Goal: Information Seeking & Learning: Learn about a topic

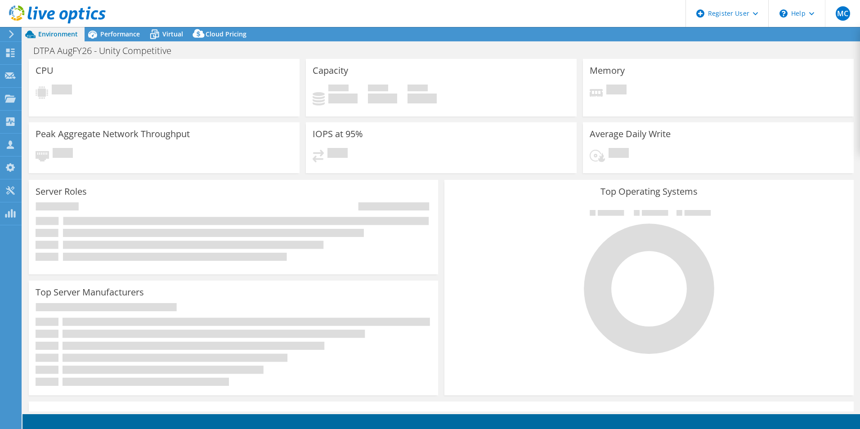
select select "USEast"
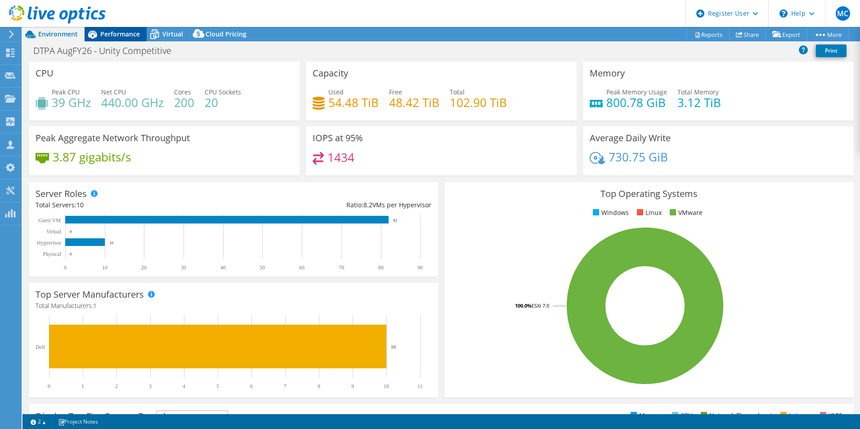
click at [117, 31] on span "Performance" at bounding box center [120, 34] width 40 height 9
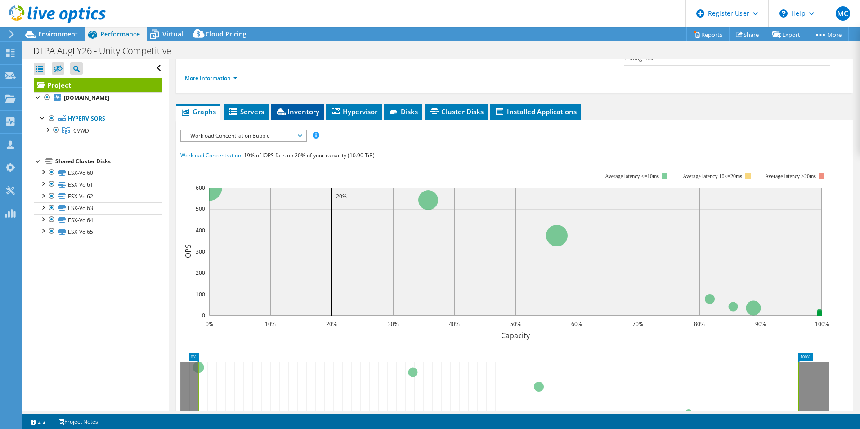
click at [310, 107] on span "Inventory" at bounding box center [297, 111] width 44 height 9
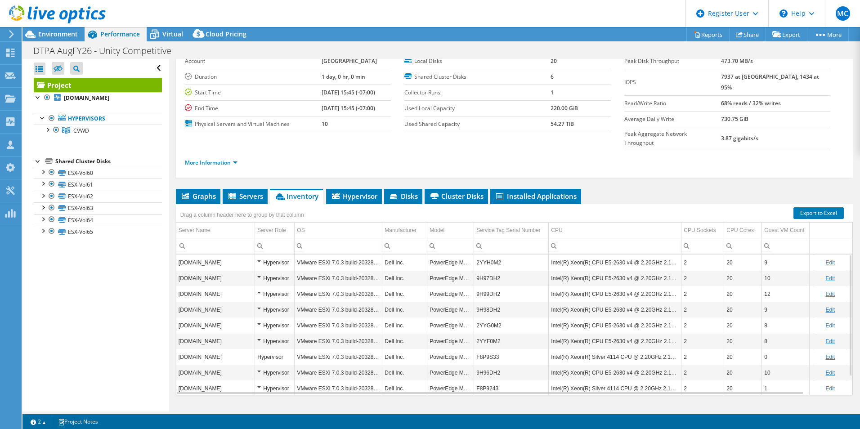
scroll to position [48, 0]
drag, startPoint x: 477, startPoint y: 240, endPoint x: 505, endPoint y: 246, distance: 28.9
click at [505, 255] on td "2YYH0M2" at bounding box center [511, 263] width 75 height 16
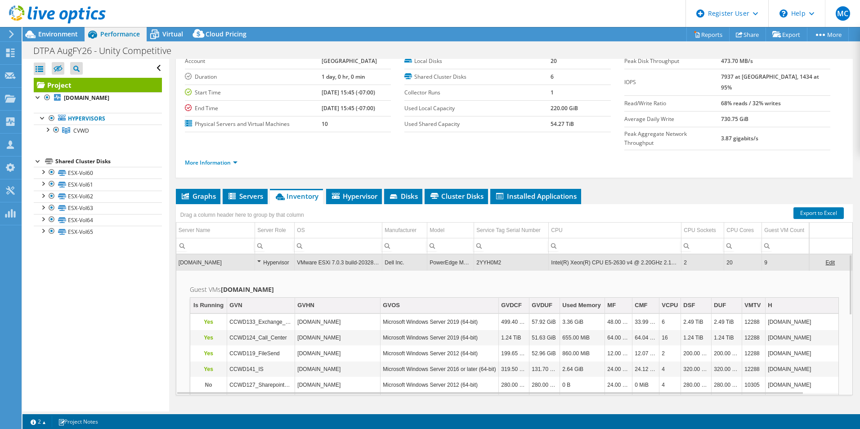
copy td "2YYH0M2"
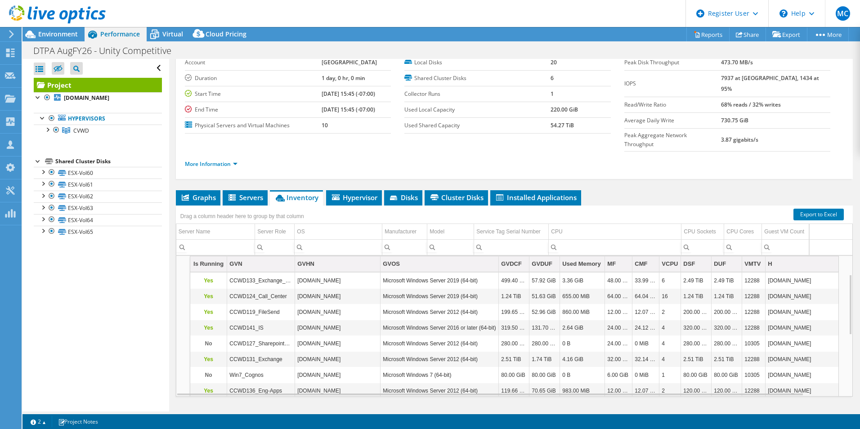
scroll to position [0, 0]
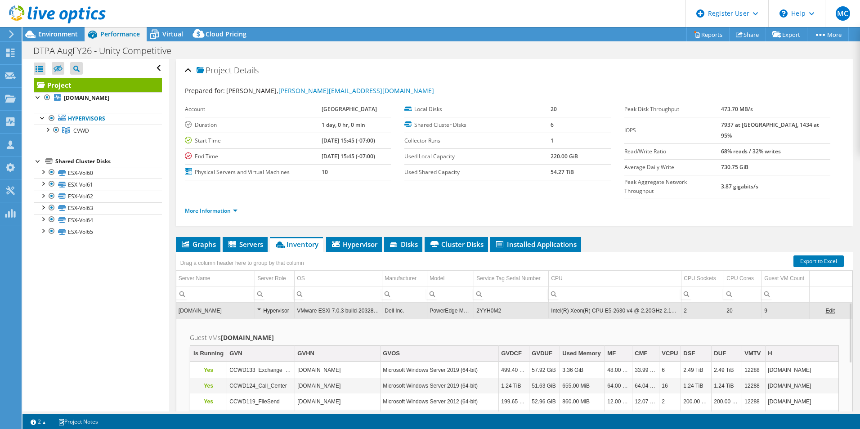
click at [486, 303] on td "2YYH0M2" at bounding box center [511, 311] width 75 height 16
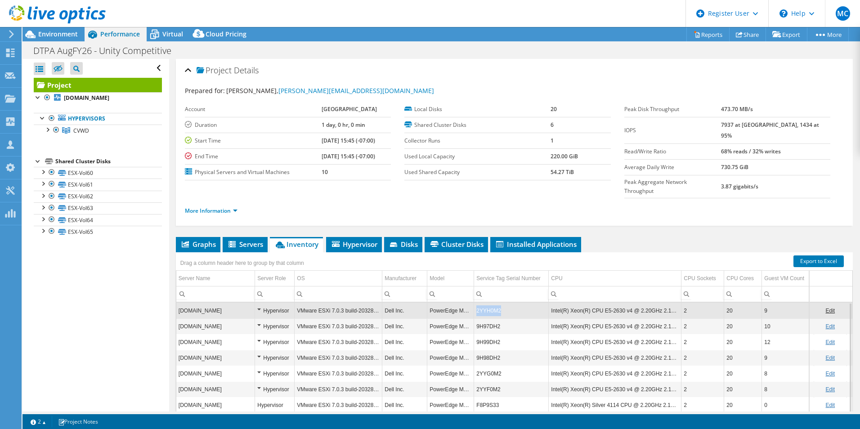
drag, startPoint x: 476, startPoint y: 293, endPoint x: 503, endPoint y: 293, distance: 27.0
click at [503, 303] on td "2YYH0M2" at bounding box center [511, 311] width 75 height 16
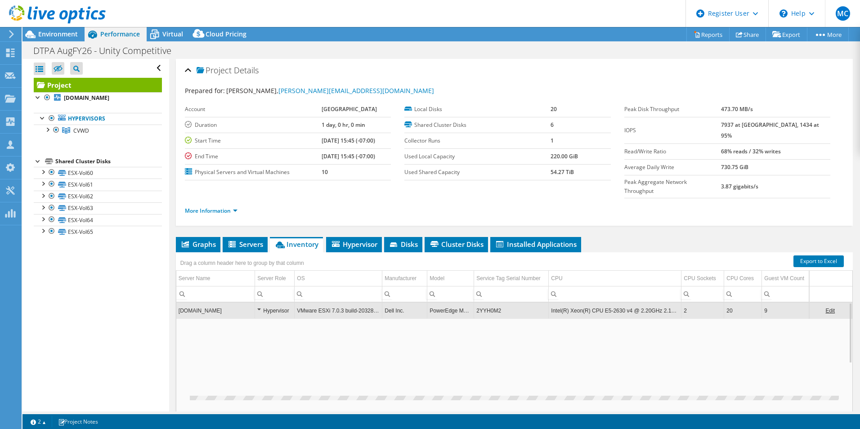
click at [503, 303] on td "2YYH0M2" at bounding box center [511, 311] width 75 height 16
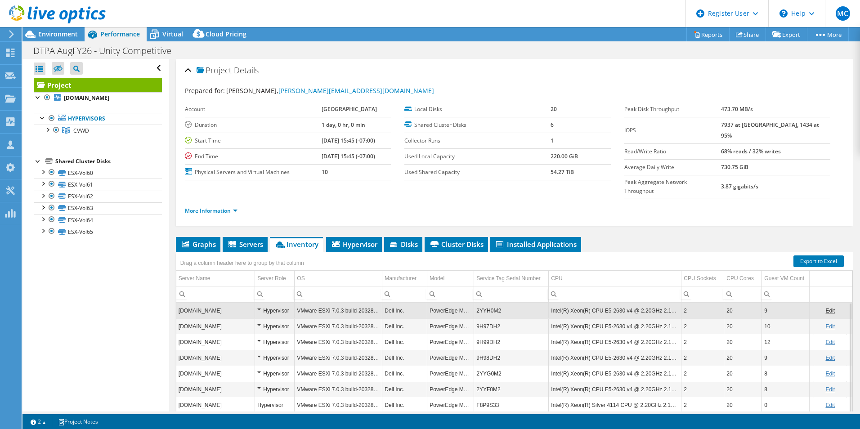
click at [503, 303] on td "2YYH0M2" at bounding box center [511, 311] width 75 height 16
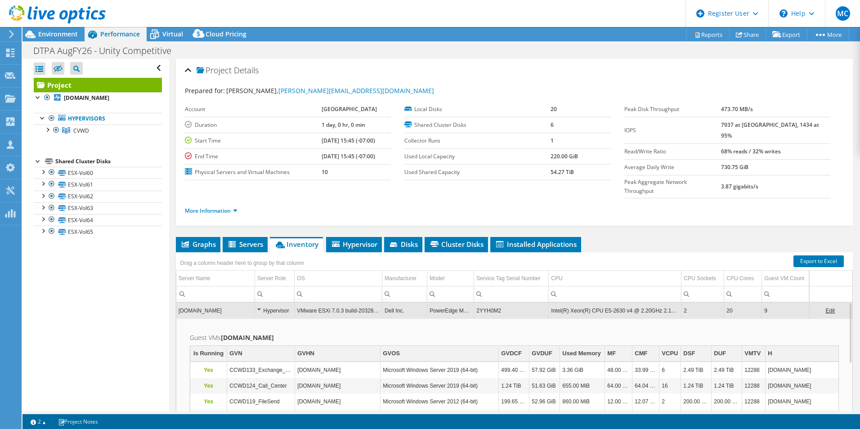
scroll to position [5, 0]
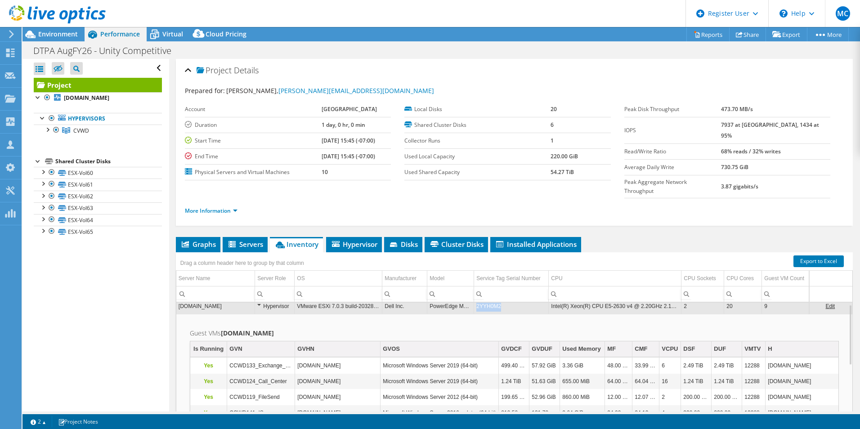
drag, startPoint x: 477, startPoint y: 287, endPoint x: 506, endPoint y: 288, distance: 29.3
click at [506, 298] on td "2YYH0M2" at bounding box center [511, 306] width 75 height 16
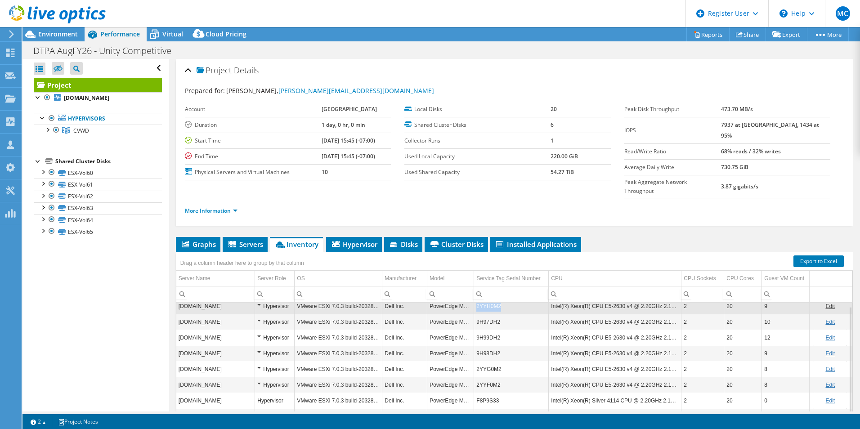
drag, startPoint x: 502, startPoint y: 289, endPoint x: 477, endPoint y: 289, distance: 25.2
click at [477, 298] on td "2YYH0M2" at bounding box center [511, 306] width 75 height 16
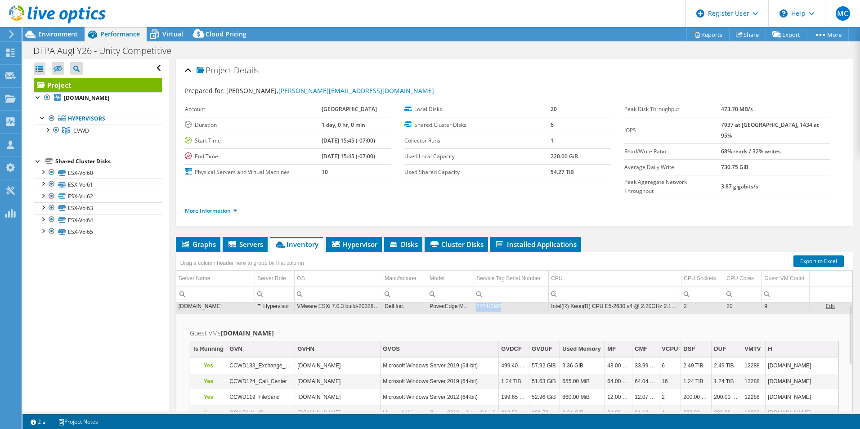
drag, startPoint x: 477, startPoint y: 289, endPoint x: 502, endPoint y: 288, distance: 24.8
click at [502, 298] on td "2YYH0M2" at bounding box center [511, 306] width 75 height 16
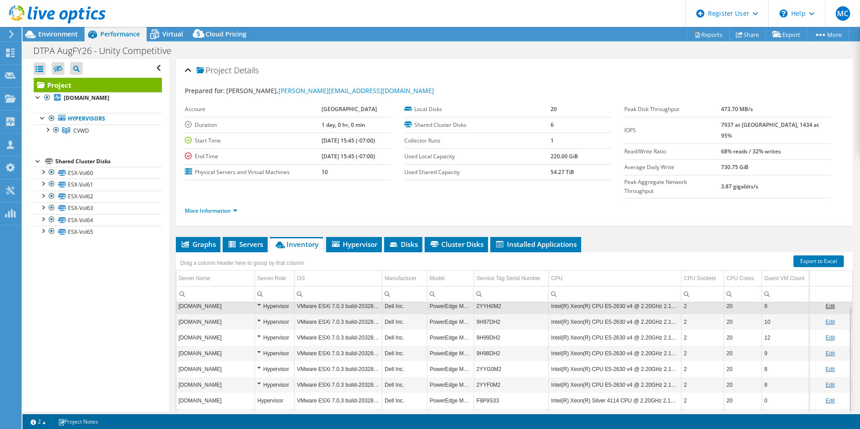
click at [487, 298] on td "2YYH0M2" at bounding box center [511, 306] width 75 height 16
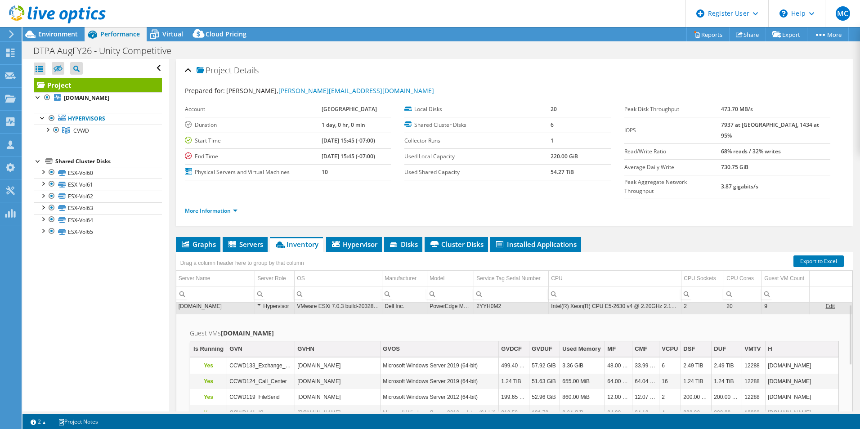
click at [486, 298] on td "2YYH0M2" at bounding box center [511, 306] width 75 height 16
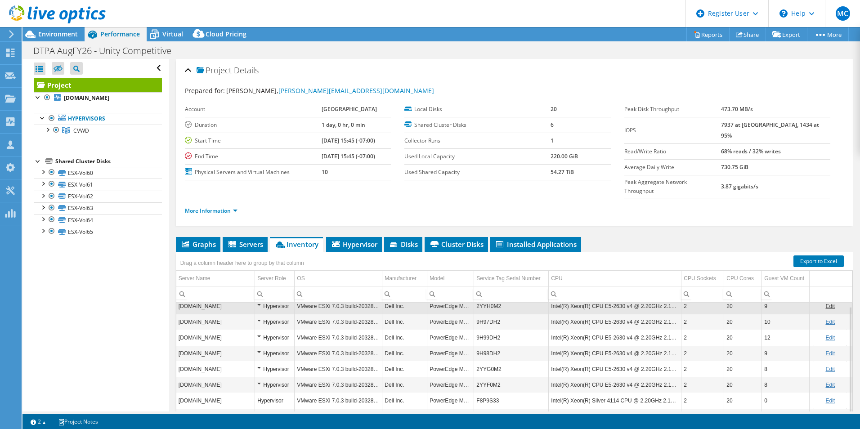
drag, startPoint x: 486, startPoint y: 288, endPoint x: 457, endPoint y: 248, distance: 50.1
click at [457, 252] on div "Drag a column header here to group by that column" at bounding box center [514, 260] width 677 height 16
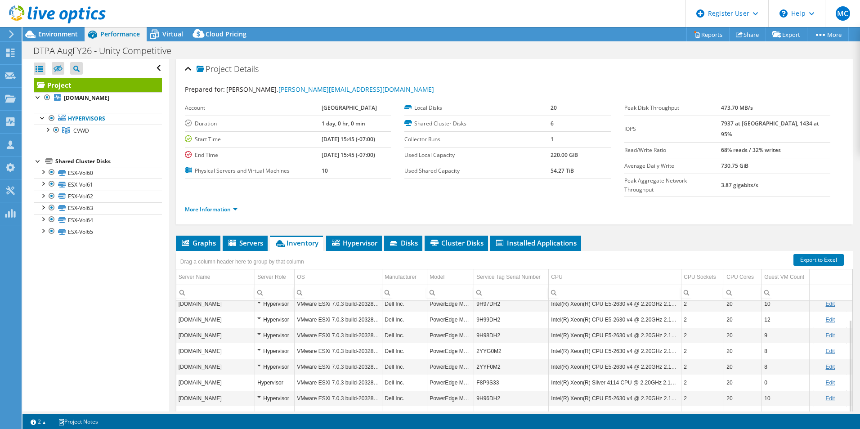
scroll to position [0, 0]
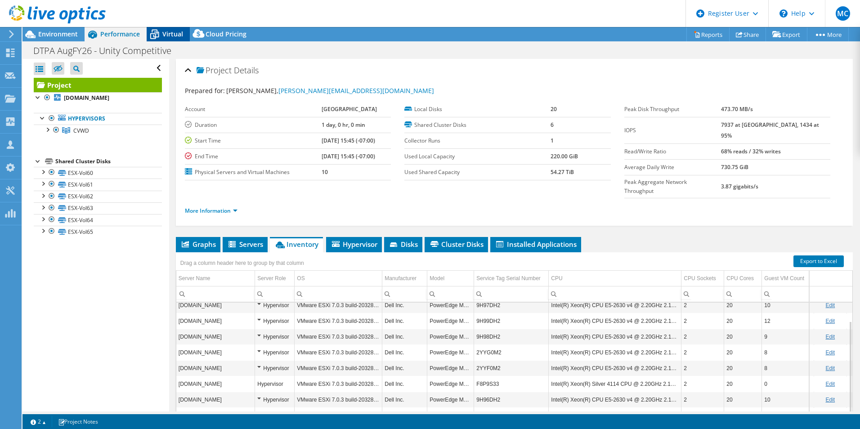
click at [169, 27] on div "Virtual" at bounding box center [168, 34] width 43 height 14
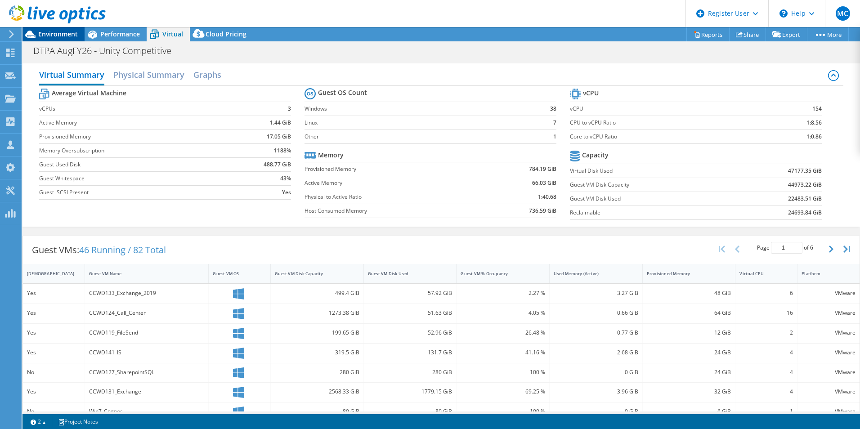
click at [61, 38] on span "Environment" at bounding box center [58, 34] width 40 height 9
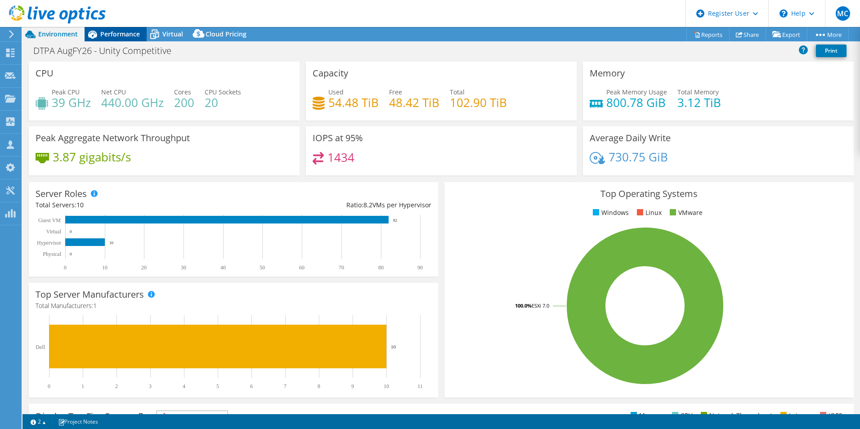
click at [93, 35] on icon at bounding box center [93, 35] width 16 height 16
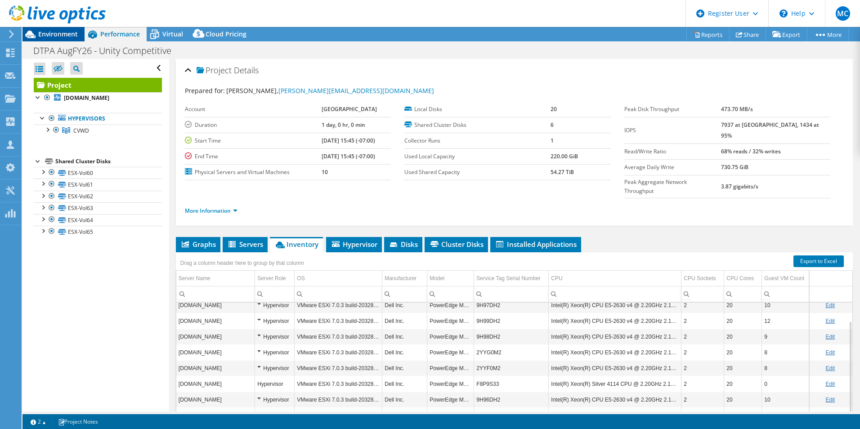
click at [43, 32] on span "Environment" at bounding box center [58, 34] width 40 height 9
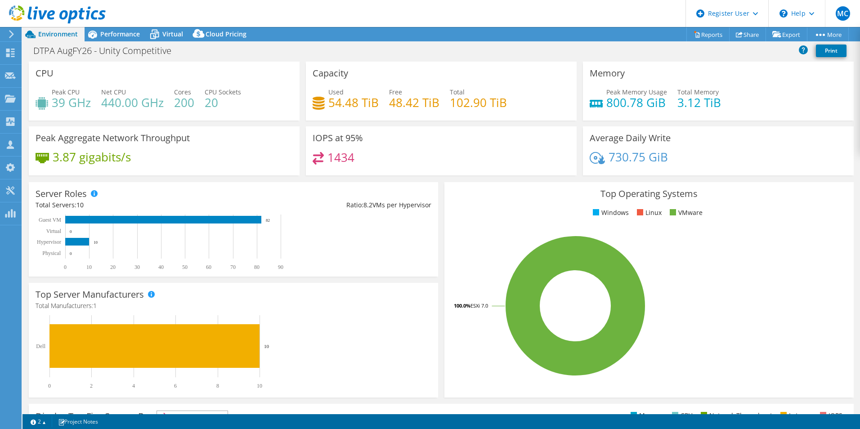
scroll to position [18, 0]
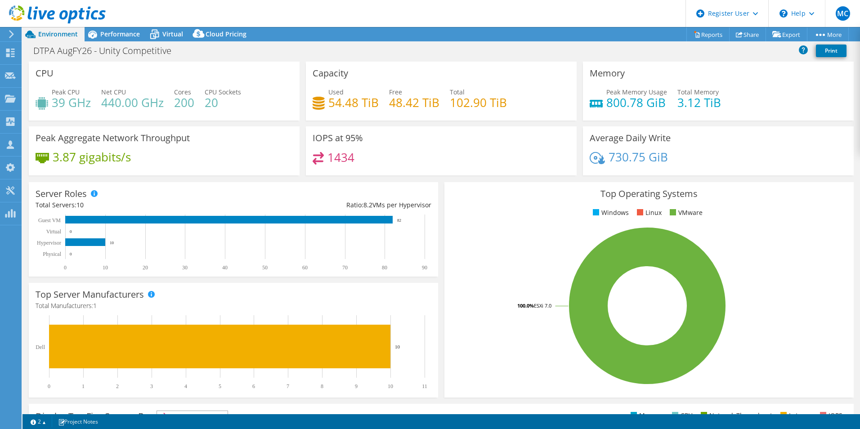
click at [441, 214] on div "Top Operating Systems Windows Linux VMware 100.0% ESXi 7.0" at bounding box center [649, 290] width 416 height 222
click at [385, 158] on div "1434" at bounding box center [441, 161] width 257 height 19
click at [258, 145] on div "Peak Aggregate Network Throughput 3.87 gigabits/s" at bounding box center [164, 150] width 271 height 49
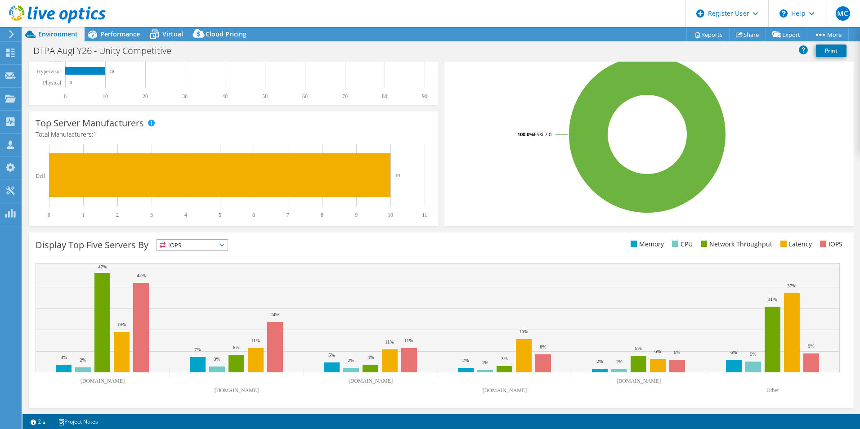
click at [127, 26] on header "MC Dell User Madison Cochran Madison.Cochran@dell.com Dell My Profile Log Out \…" at bounding box center [430, 13] width 860 height 27
click at [120, 33] on span "Performance" at bounding box center [120, 34] width 40 height 9
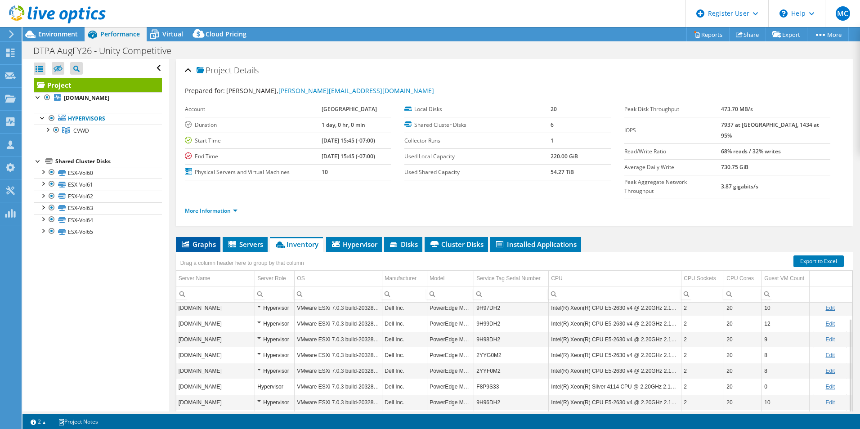
click at [194, 240] on span "Graphs" at bounding box center [198, 244] width 36 height 9
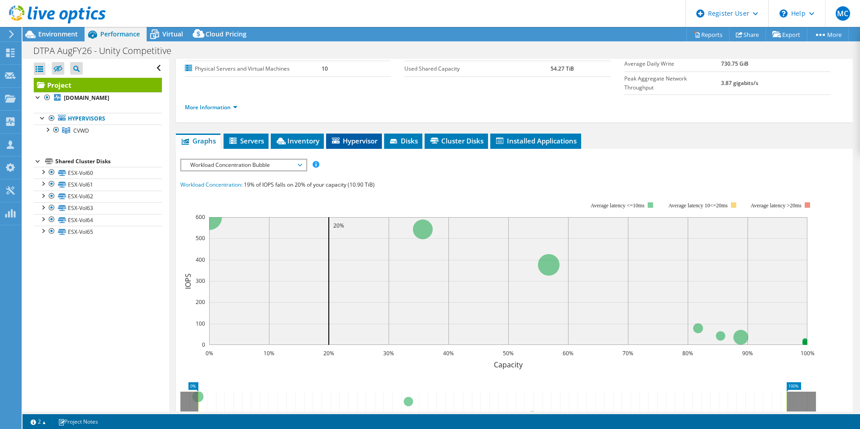
scroll to position [103, 0]
click at [305, 160] on span "Workload Concentration Bubble" at bounding box center [243, 165] width 125 height 11
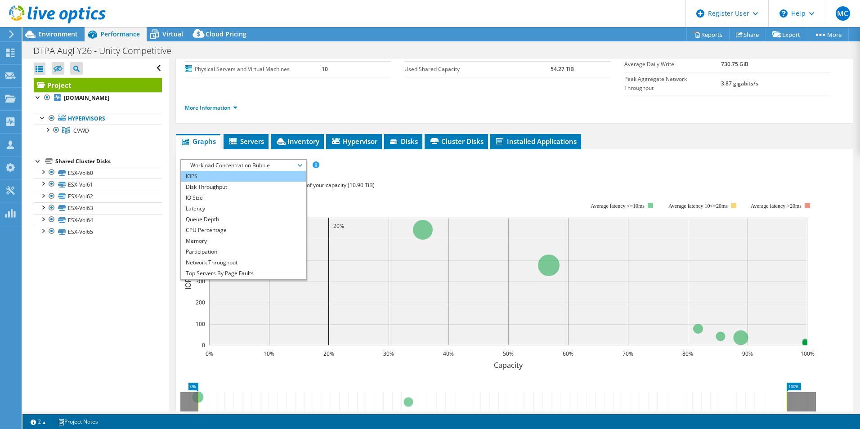
click at [269, 171] on li "IOPS" at bounding box center [243, 176] width 125 height 11
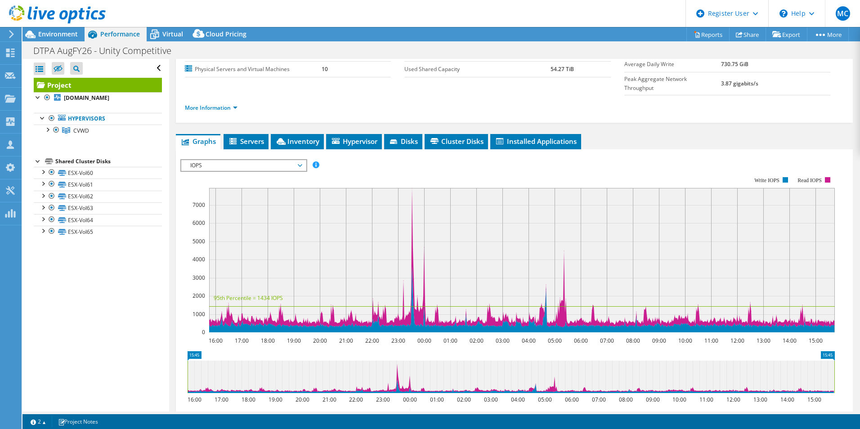
click at [411, 203] on rect at bounding box center [522, 260] width 626 height 144
click at [414, 165] on rect at bounding box center [507, 255] width 655 height 180
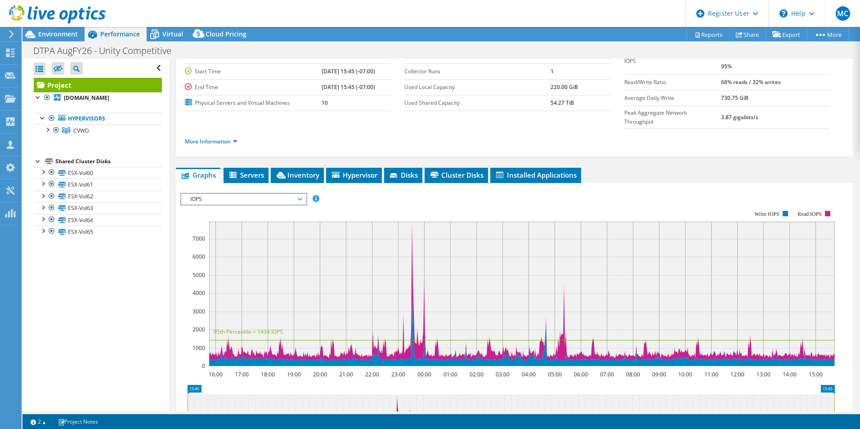
scroll to position [136, 0]
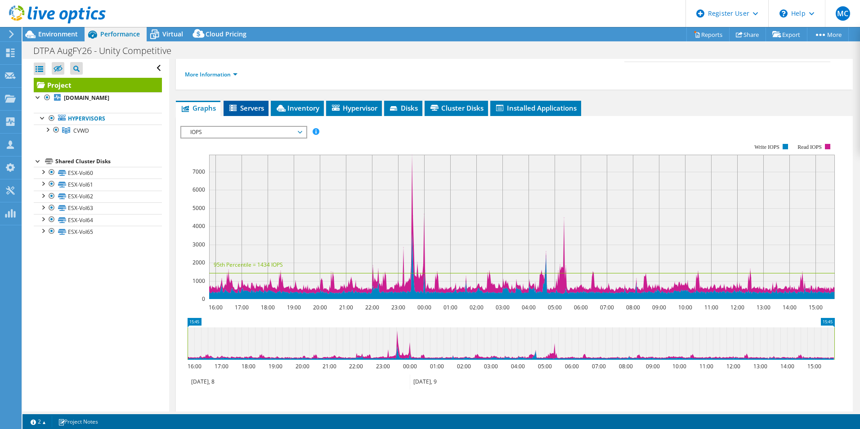
click at [248, 104] on span "Servers" at bounding box center [246, 108] width 36 height 9
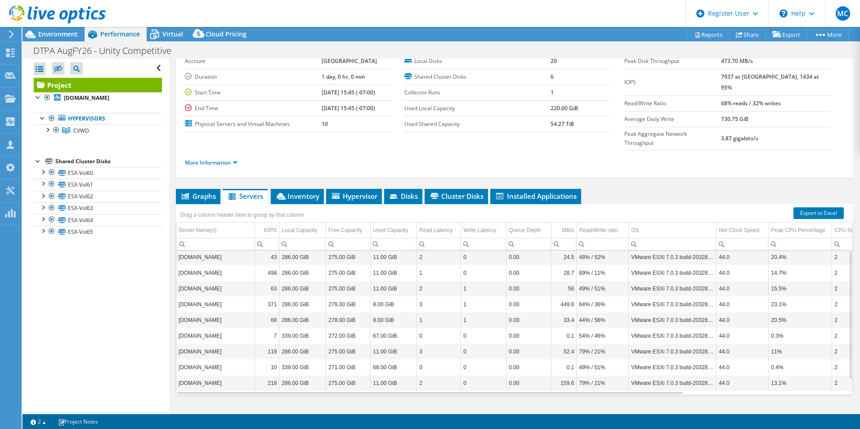
scroll to position [0, 0]
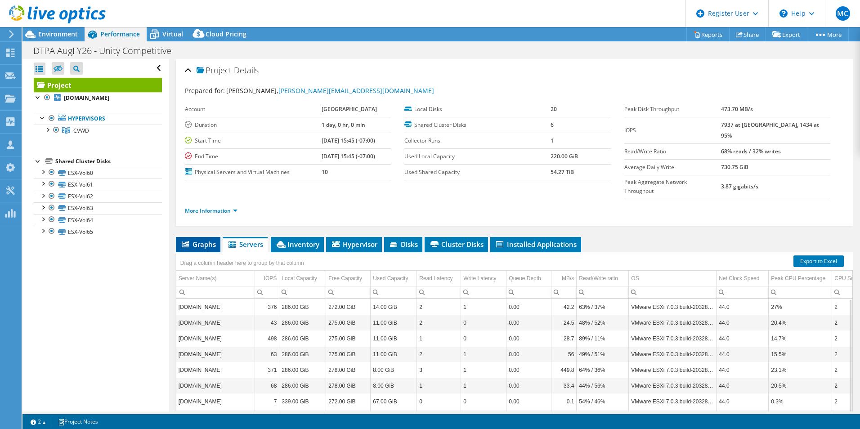
click at [219, 237] on li "Graphs" at bounding box center [198, 244] width 45 height 15
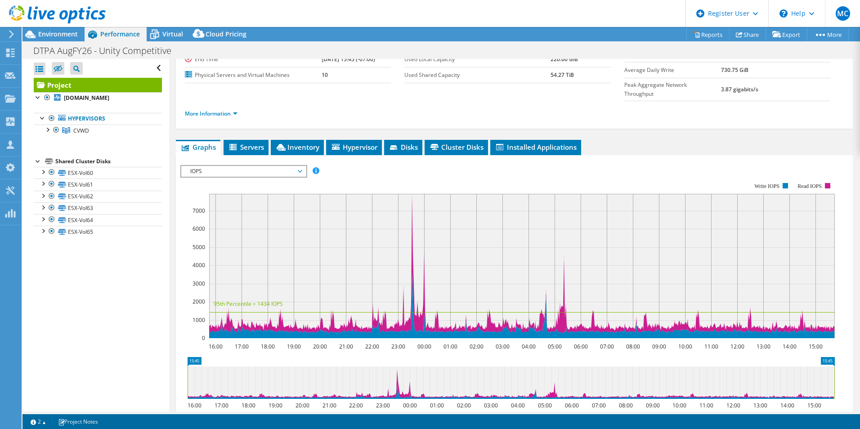
scroll to position [98, 0]
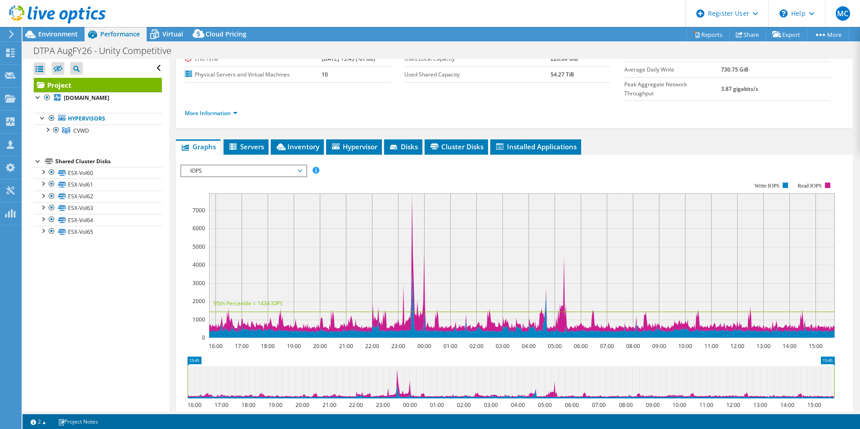
click at [268, 170] on rect at bounding box center [507, 260] width 655 height 180
click at [278, 166] on span "IOPS" at bounding box center [244, 171] width 116 height 11
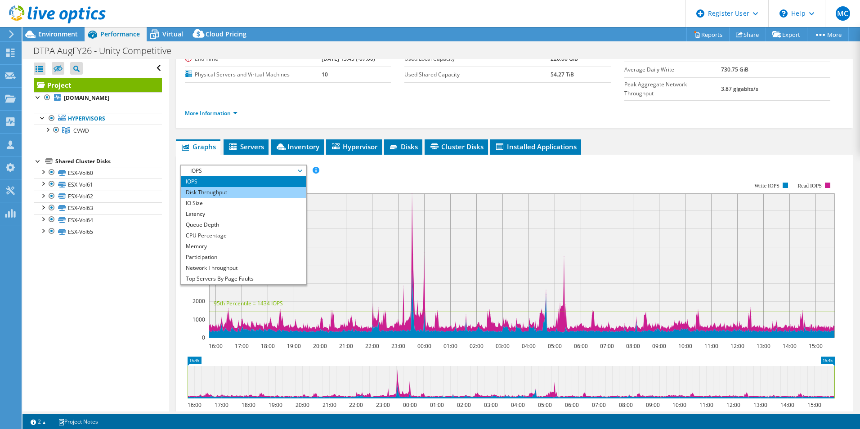
click at [246, 187] on li "Disk Throughput" at bounding box center [243, 192] width 125 height 11
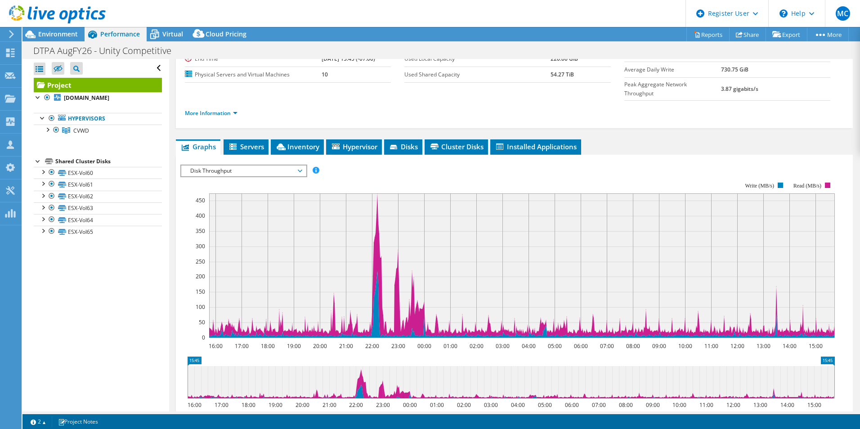
click at [267, 165] on div "Disk Throughput IOPS Disk Throughput IO Size Latency Queue Depth CPU Percentage…" at bounding box center [243, 171] width 127 height 13
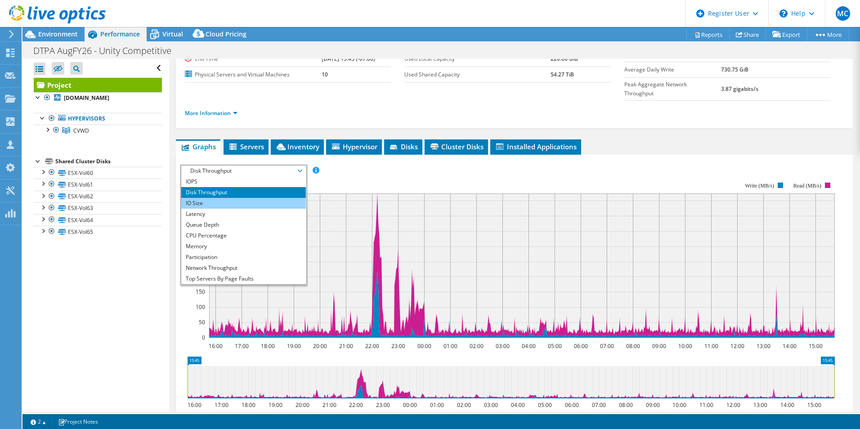
click at [265, 198] on li "IO Size" at bounding box center [243, 203] width 125 height 11
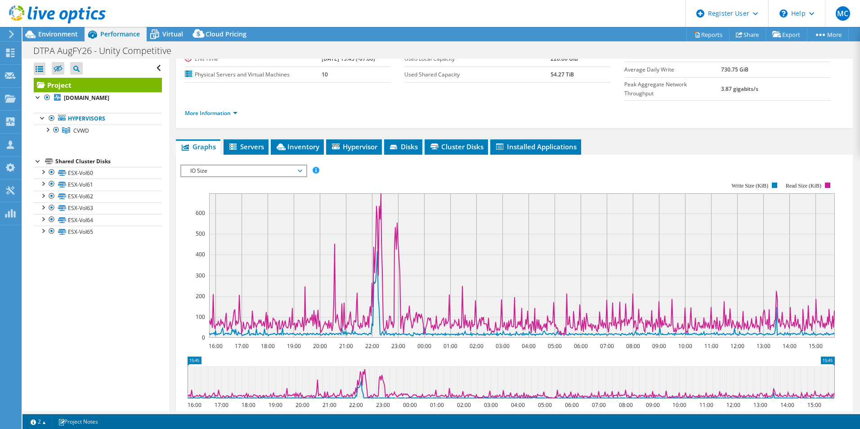
click at [265, 166] on span "IO Size" at bounding box center [244, 171] width 116 height 11
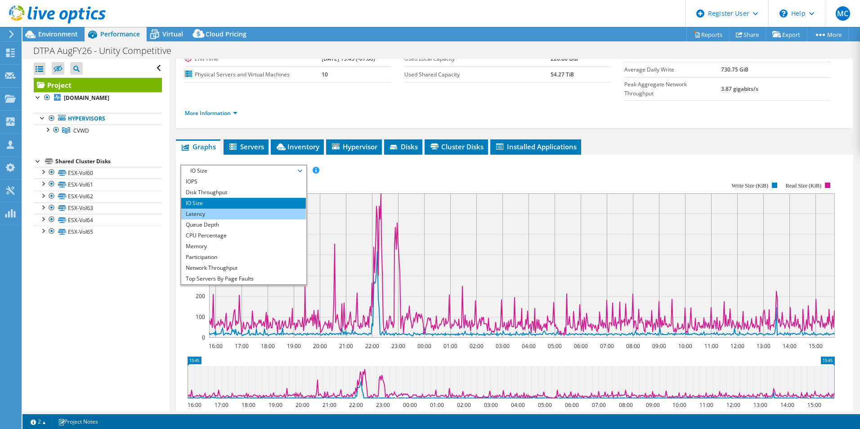
click at [250, 209] on li "Latency" at bounding box center [243, 214] width 125 height 11
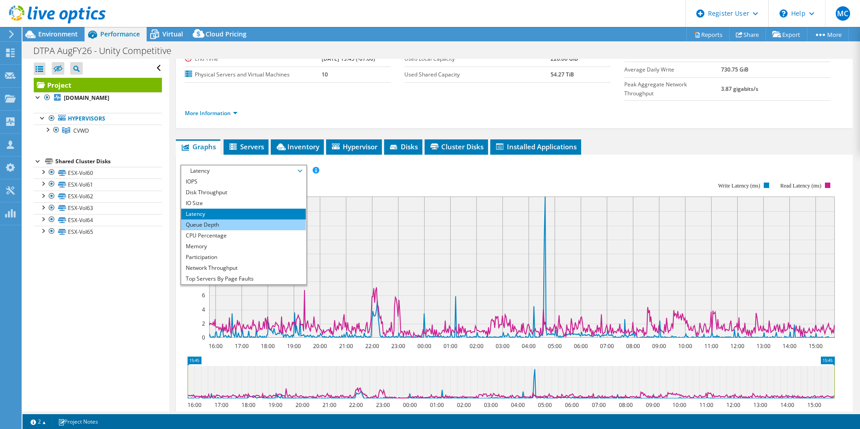
drag, startPoint x: 284, startPoint y: 156, endPoint x: 214, endPoint y: 206, distance: 86.2
click at [214, 220] on li "Queue Depth" at bounding box center [243, 225] width 125 height 11
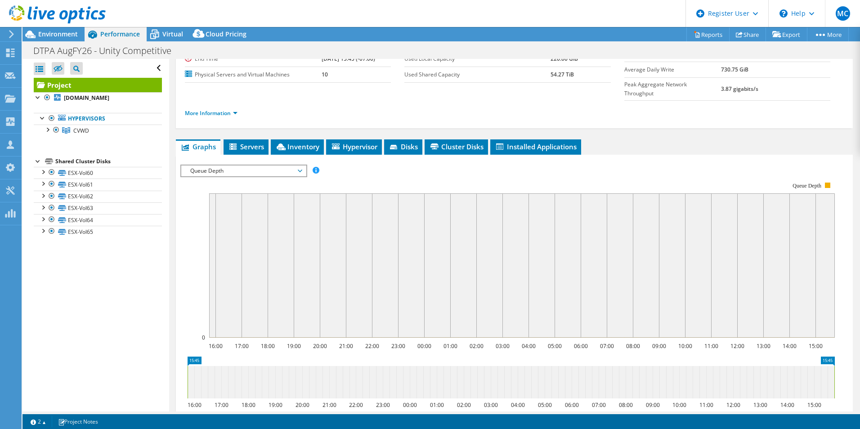
drag, startPoint x: 214, startPoint y: 206, endPoint x: 198, endPoint y: 153, distance: 55.5
click at [198, 166] on span "Queue Depth" at bounding box center [244, 171] width 116 height 11
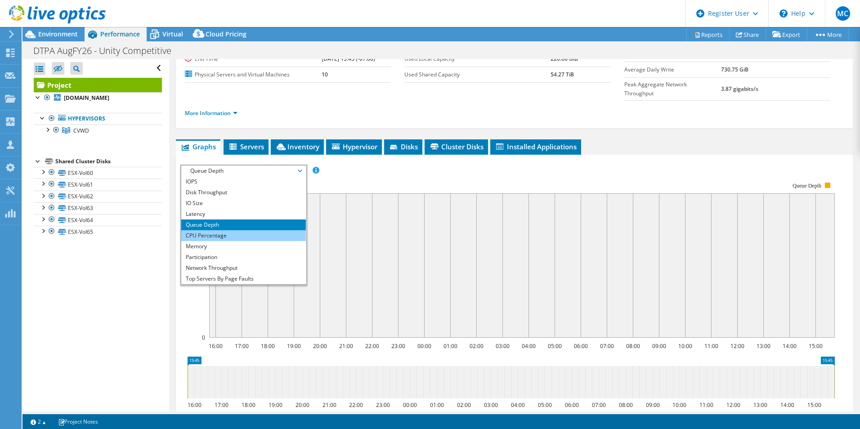
click at [207, 230] on li "CPU Percentage" at bounding box center [243, 235] width 125 height 11
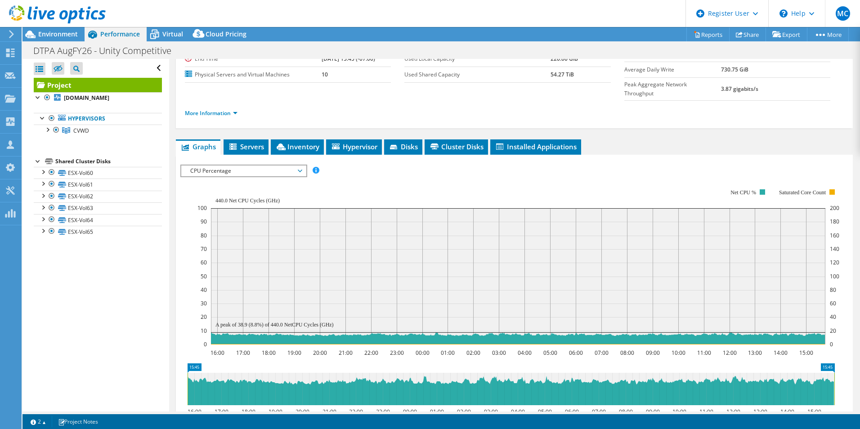
click at [199, 165] on div "CPU Percentage IOPS Disk Throughput IO Size Latency Queue Depth CPU Percentage …" at bounding box center [243, 171] width 127 height 13
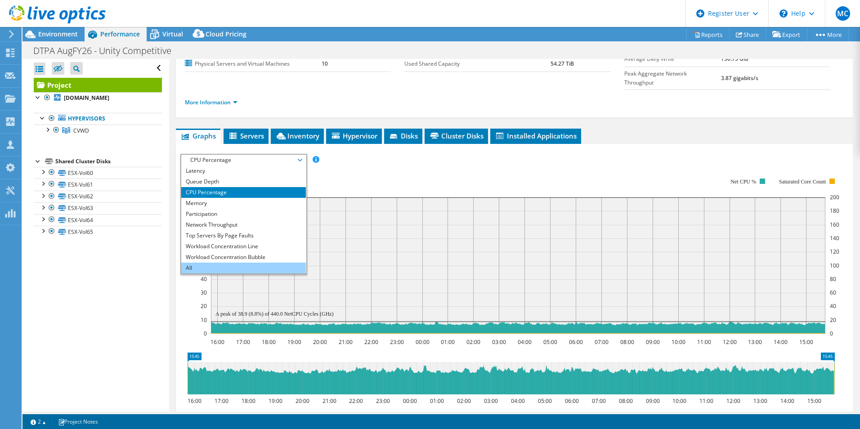
scroll to position [109, 0]
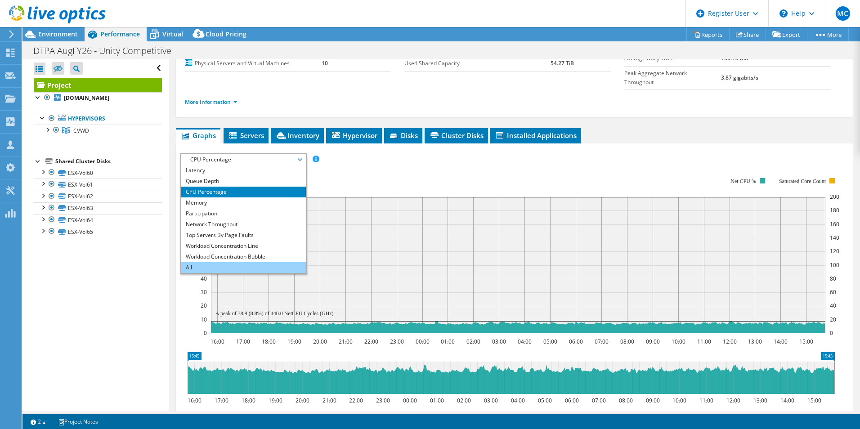
click at [207, 262] on li "All" at bounding box center [243, 267] width 125 height 11
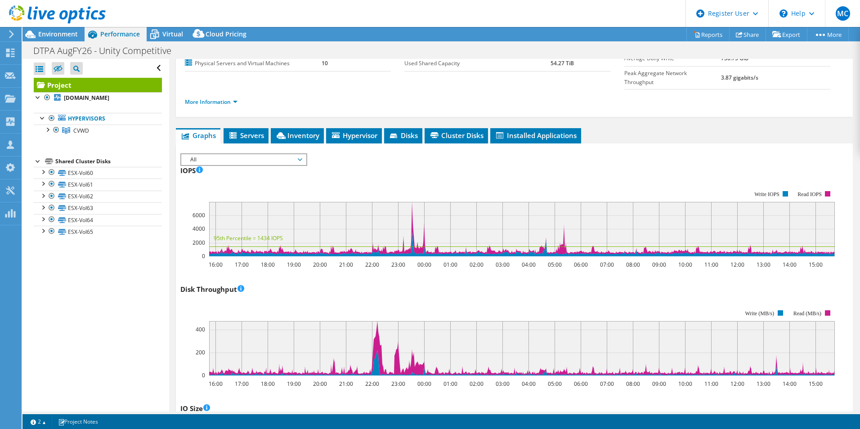
click at [204, 154] on span "All" at bounding box center [244, 159] width 116 height 11
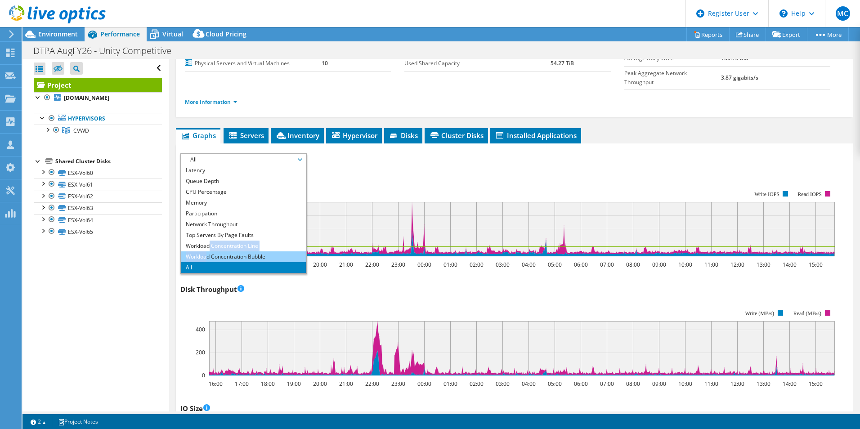
drag, startPoint x: 210, startPoint y: 230, endPoint x: 207, endPoint y: 237, distance: 7.7
click at [207, 237] on ul "IOPS Disk Throughput IO Size Latency Queue Depth CPU Percentage Memory Page Fau…" at bounding box center [243, 219] width 125 height 108
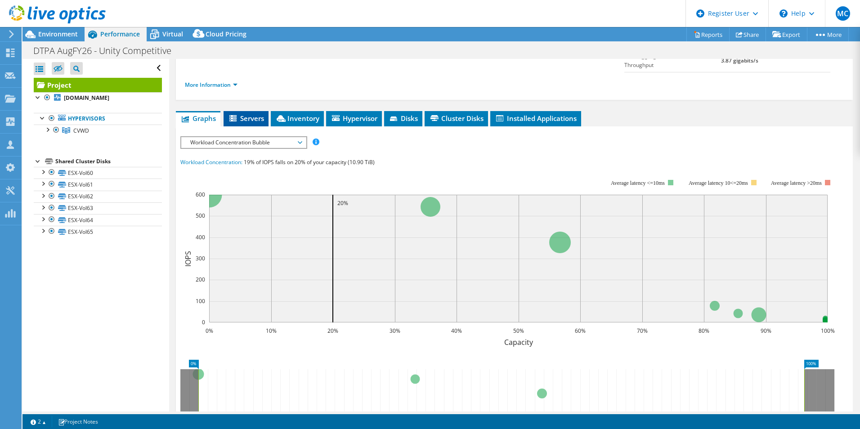
click at [239, 114] on span "Servers" at bounding box center [246, 118] width 36 height 9
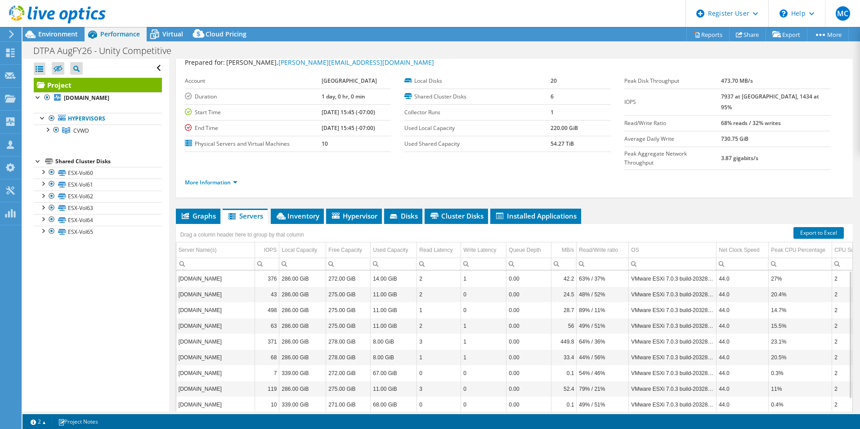
scroll to position [48, 0]
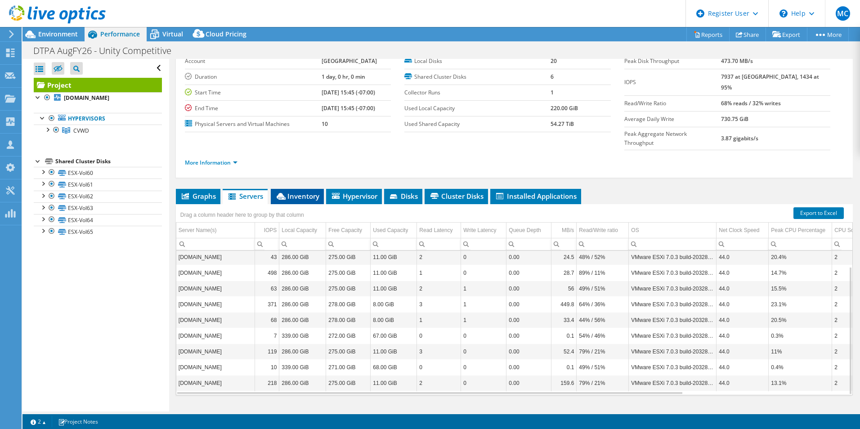
click at [294, 192] on span "Inventory" at bounding box center [297, 196] width 44 height 9
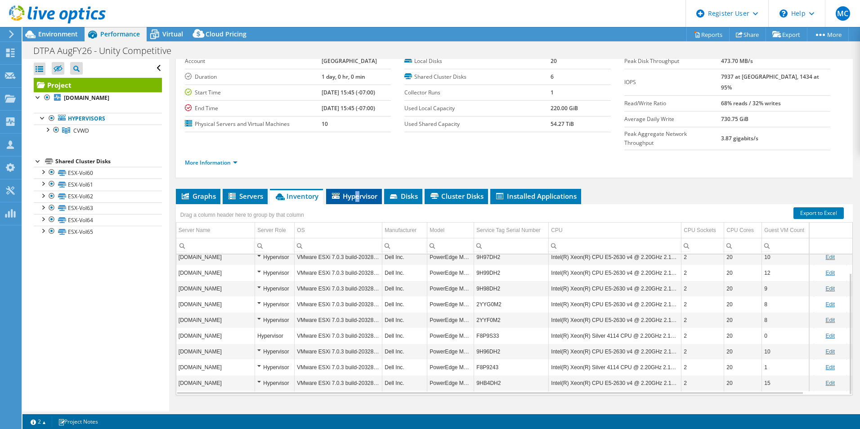
click at [355, 192] on span "Hypervisor" at bounding box center [354, 196] width 47 height 9
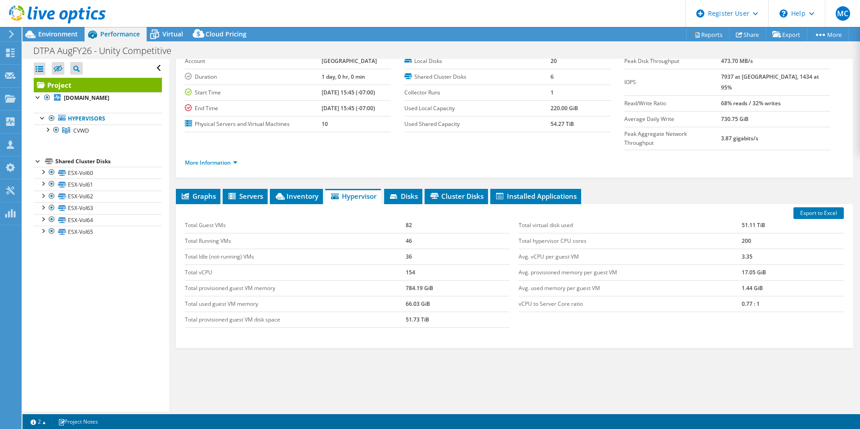
drag, startPoint x: 355, startPoint y: 178, endPoint x: 322, endPoint y: 155, distance: 39.7
click at [322, 155] on div "More Information" at bounding box center [514, 162] width 659 height 25
click at [310, 192] on span "Inventory" at bounding box center [297, 196] width 44 height 9
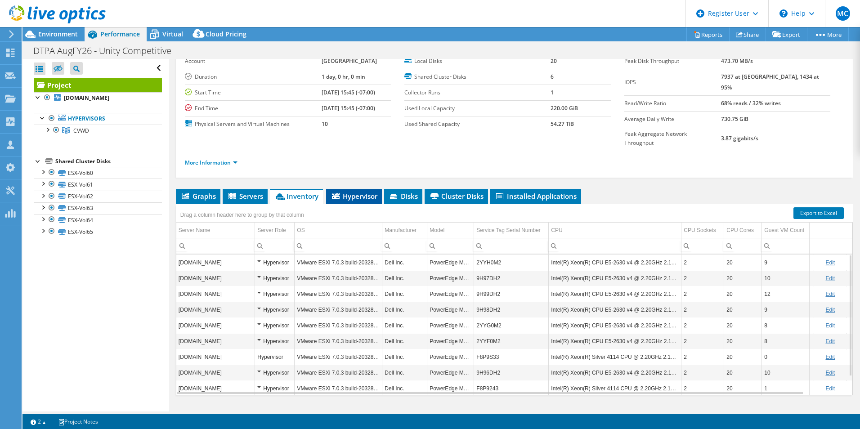
click at [335, 193] on icon at bounding box center [336, 196] width 8 height 6
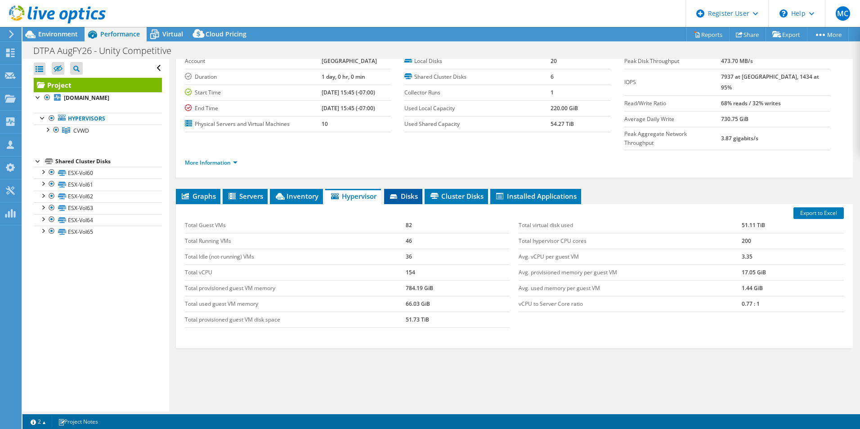
click at [410, 192] on span "Disks" at bounding box center [403, 196] width 29 height 9
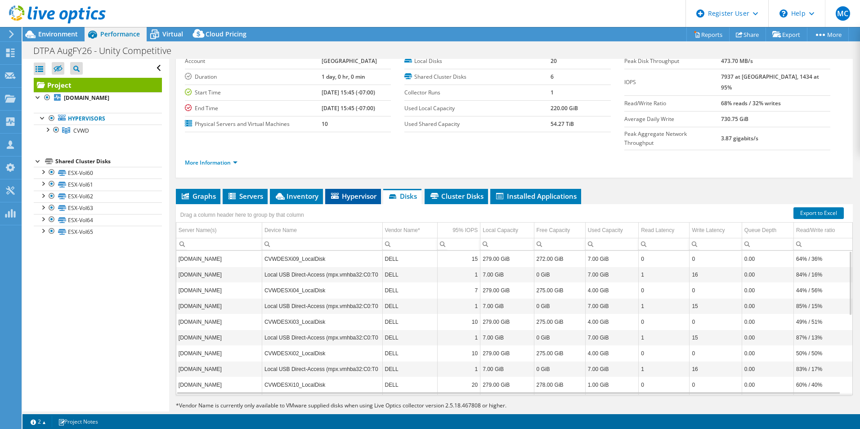
click at [339, 189] on li "Hypervisor" at bounding box center [353, 196] width 56 height 15
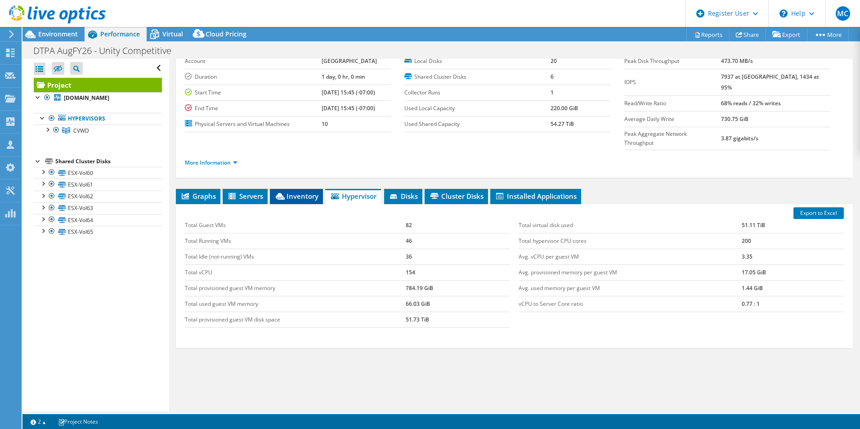
click at [300, 192] on span "Inventory" at bounding box center [297, 196] width 44 height 9
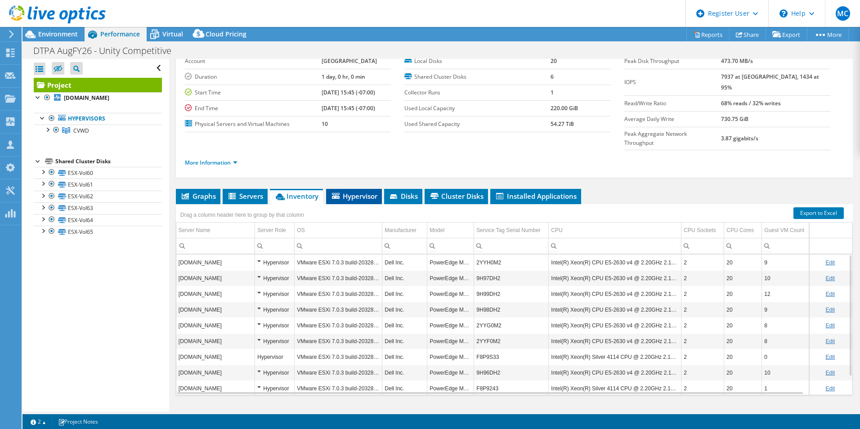
click at [340, 189] on li "Hypervisor" at bounding box center [354, 196] width 56 height 15
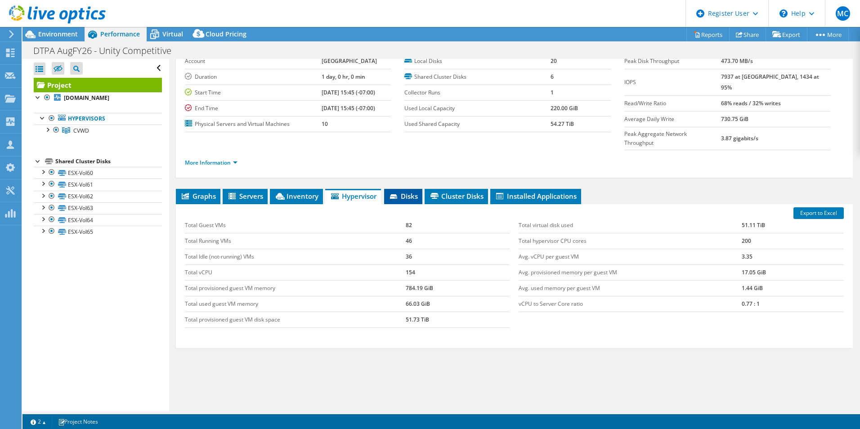
click at [392, 194] on icon at bounding box center [394, 197] width 9 height 6
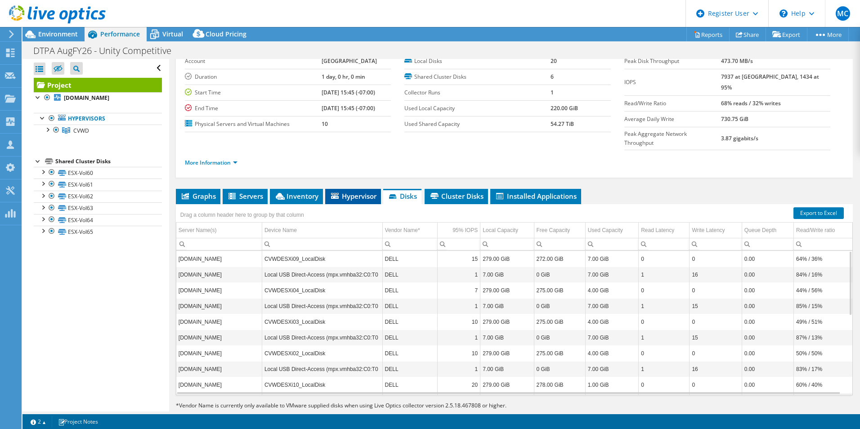
click at [358, 192] on span "Hypervisor" at bounding box center [353, 196] width 47 height 9
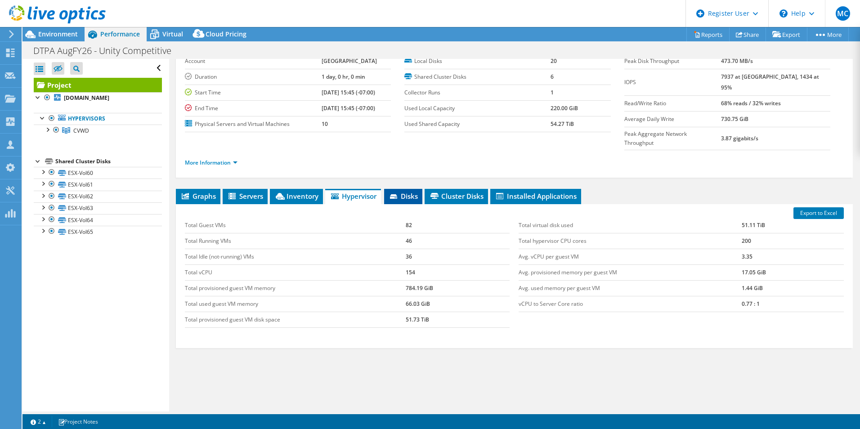
click at [418, 192] on span "Disks" at bounding box center [403, 196] width 29 height 9
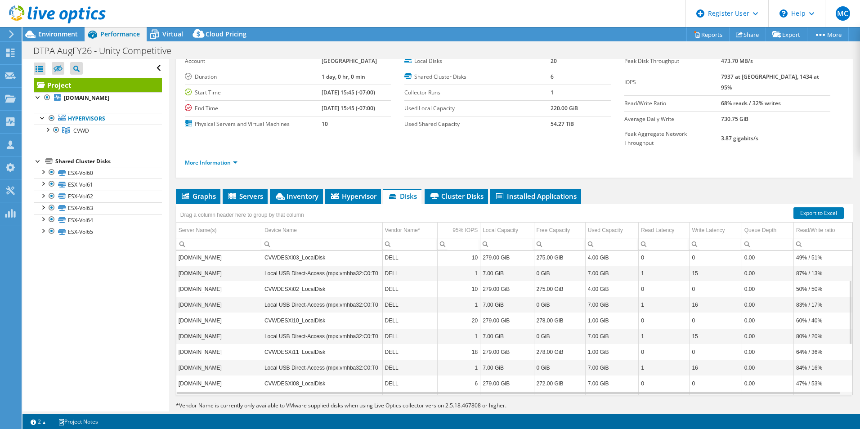
scroll to position [175, 0]
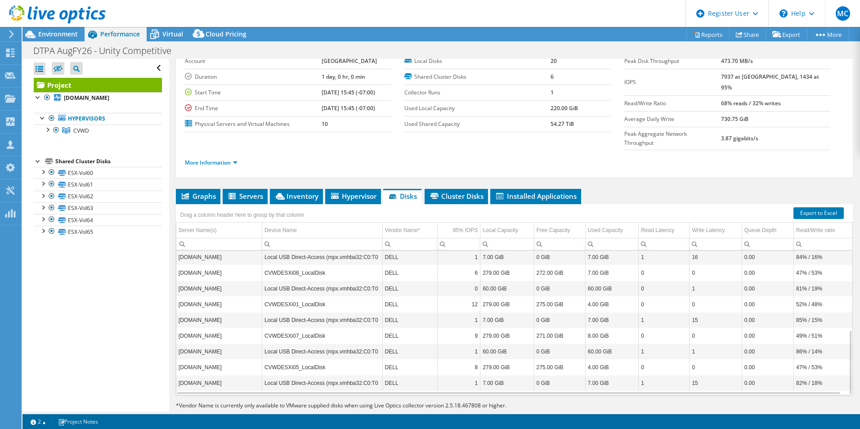
drag, startPoint x: 458, startPoint y: 183, endPoint x: 459, endPoint y: 159, distance: 23.4
drag, startPoint x: 459, startPoint y: 159, endPoint x: 443, endPoint y: 172, distance: 20.2
click at [443, 189] on li "Cluster Disks" at bounding box center [456, 196] width 63 height 15
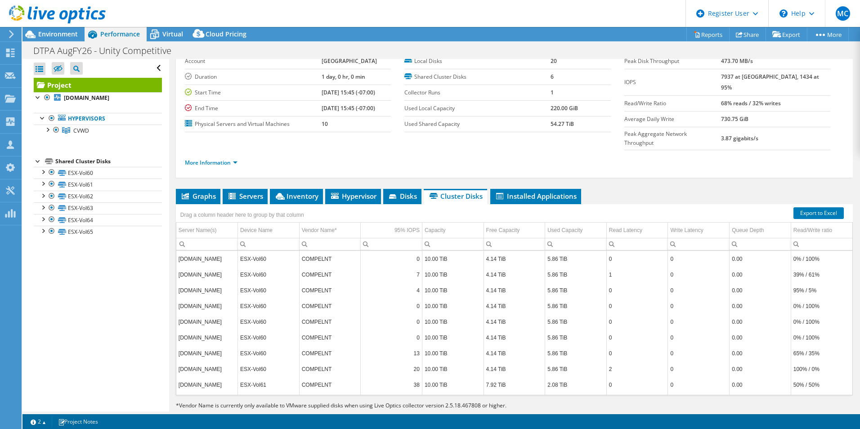
drag, startPoint x: 443, startPoint y: 172, endPoint x: 433, endPoint y: 159, distance: 16.0
click at [433, 159] on div "Project Details Prepared for: Mike Bogin, mikebo@cvwdwater.com Account City of …" at bounding box center [514, 94] width 677 height 167
click at [514, 192] on span "Installed Applications" at bounding box center [536, 196] width 82 height 9
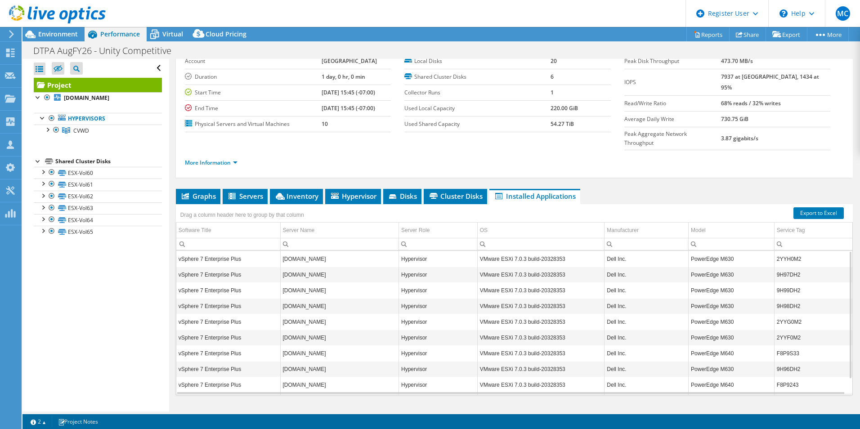
click at [616, 162] on div "Project Details Prepared for: Mike Bogin, mikebo@cvwdwater.com Account City of …" at bounding box center [514, 220] width 691 height 419
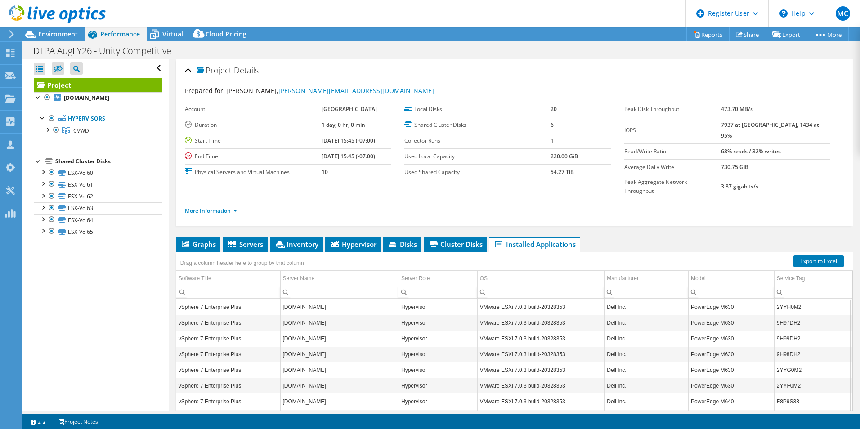
drag, startPoint x: 396, startPoint y: 226, endPoint x: 378, endPoint y: 207, distance: 26.1
drag, startPoint x: 378, startPoint y: 207, endPoint x: 329, endPoint y: 206, distance: 48.2
click at [329, 206] on div "Project Details Prepared for: Mike Bogin, mikebo@cvwdwater.com Account City of …" at bounding box center [514, 142] width 677 height 167
click at [171, 33] on span "Virtual" at bounding box center [172, 34] width 21 height 9
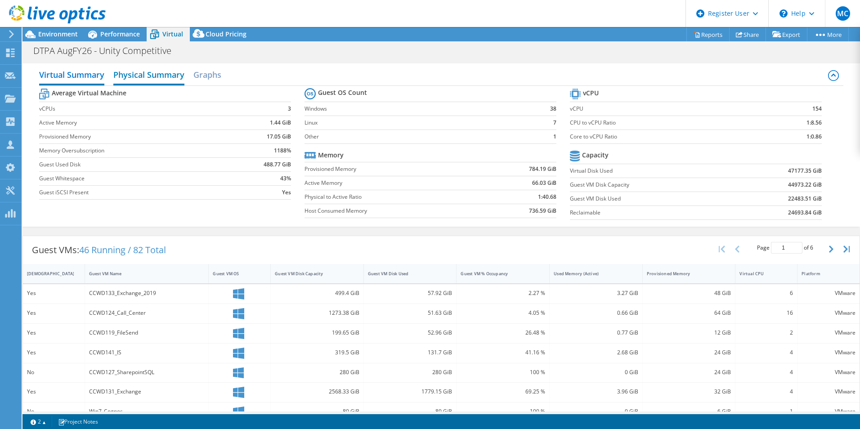
click at [138, 74] on h2 "Physical Summary" at bounding box center [148, 76] width 71 height 20
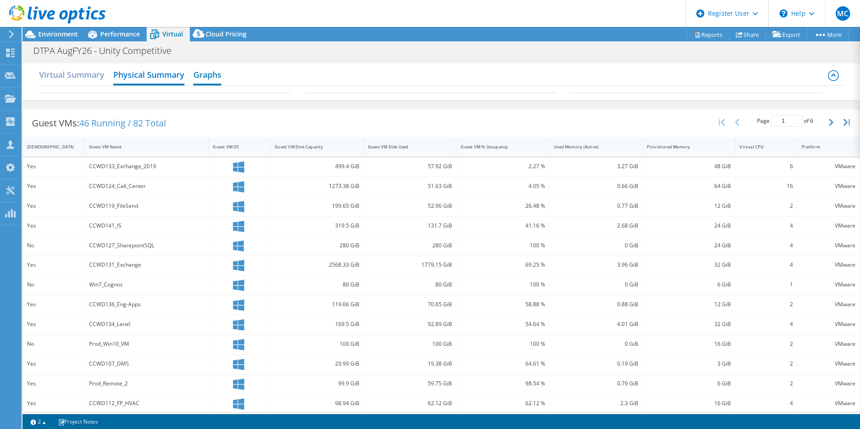
click at [201, 73] on h2 "Graphs" at bounding box center [208, 76] width 28 height 20
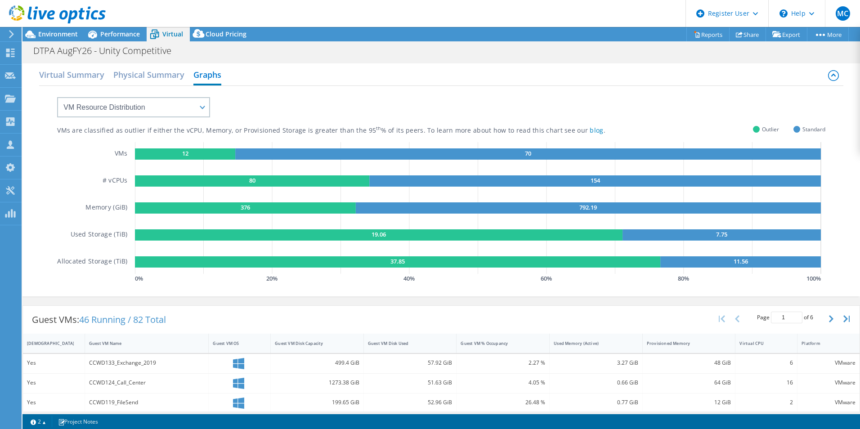
click at [212, 25] on header "MC Dell User Madison Cochran Madison.Cochran@dell.com Dell My Profile Log Out \…" at bounding box center [430, 13] width 860 height 27
click at [211, 32] on span "Cloud Pricing" at bounding box center [226, 34] width 41 height 9
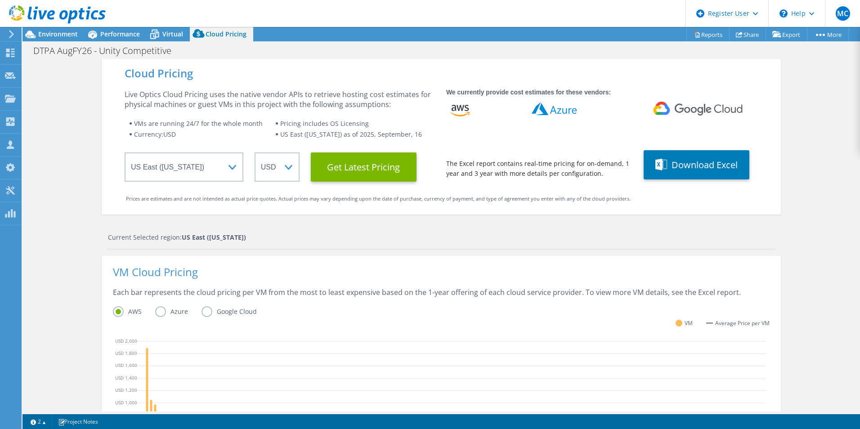
click at [806, 192] on div "Cloud Pricing Live Optics Cloud Pricing uses the native vendor APIs to retrieve…" at bounding box center [442, 359] width 838 height 601
click at [57, 35] on span "Environment" at bounding box center [58, 34] width 40 height 9
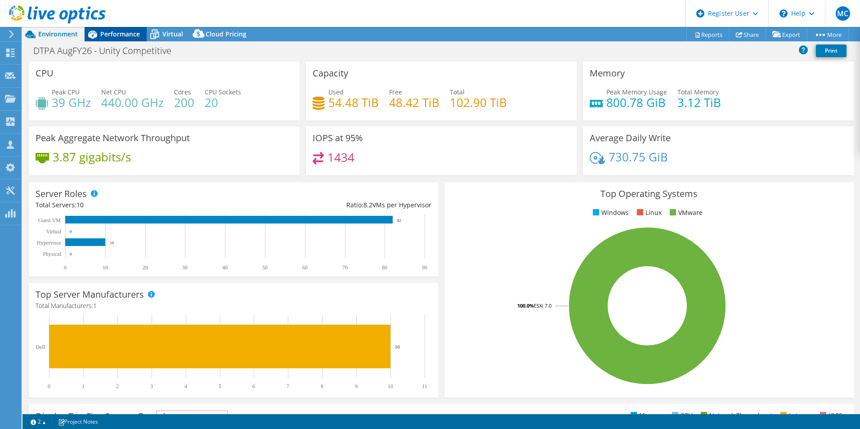
click at [132, 34] on span "Performance" at bounding box center [120, 34] width 40 height 9
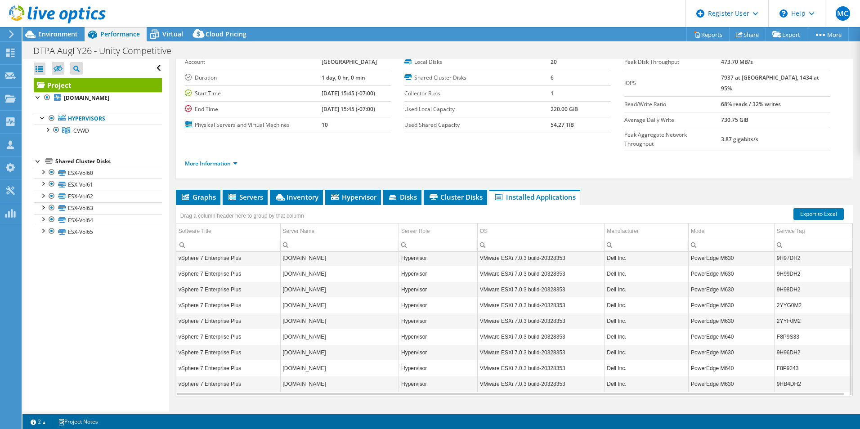
scroll to position [48, 0]
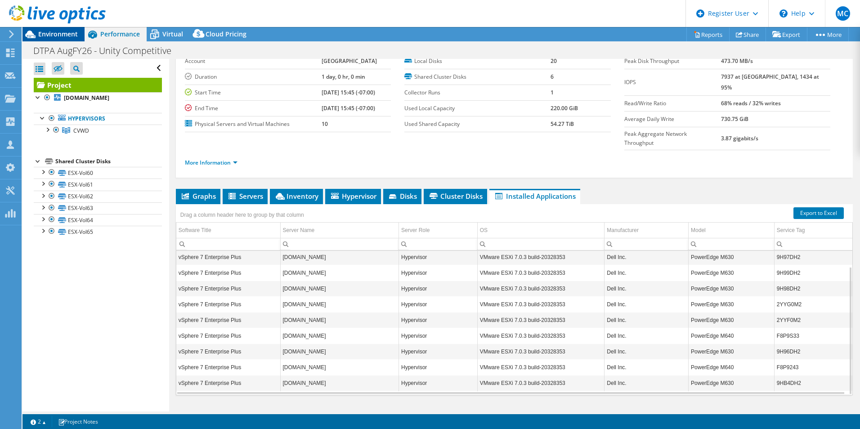
click at [53, 34] on span "Environment" at bounding box center [58, 34] width 40 height 9
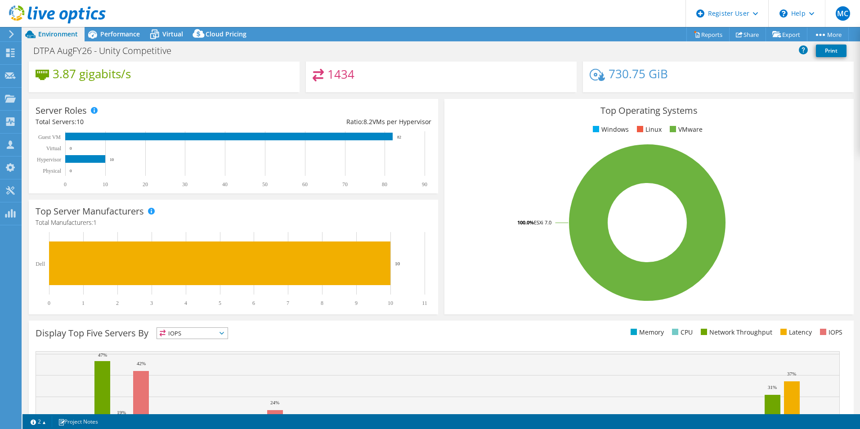
scroll to position [83, 0]
click at [124, 30] on span "Performance" at bounding box center [120, 34] width 40 height 9
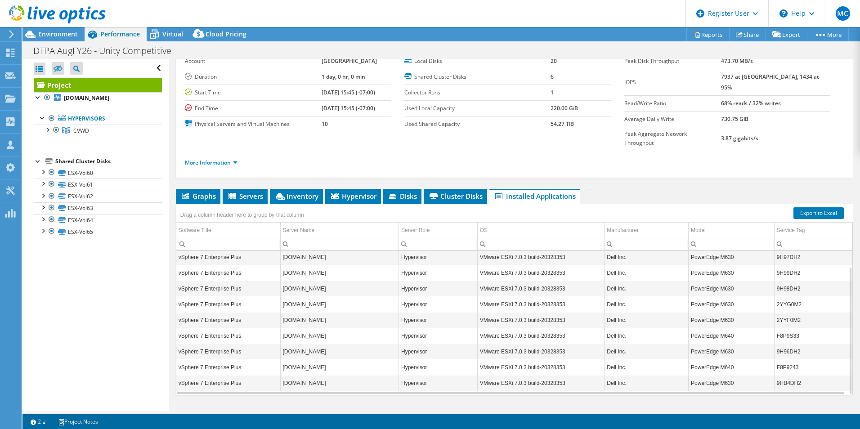
scroll to position [0, 0]
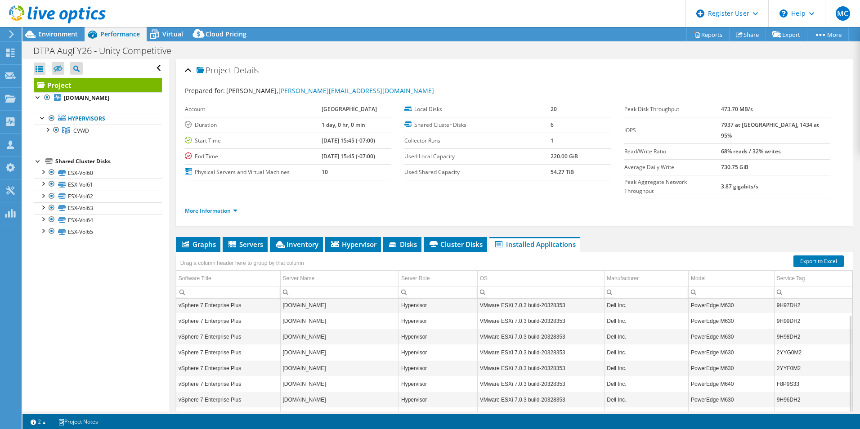
click at [191, 217] on div "Project Details Prepared for: Mike Bogin, mikebo@cvwdwater.com Account City of …" at bounding box center [514, 268] width 691 height 419
click at [190, 240] on span "Graphs" at bounding box center [198, 244] width 36 height 9
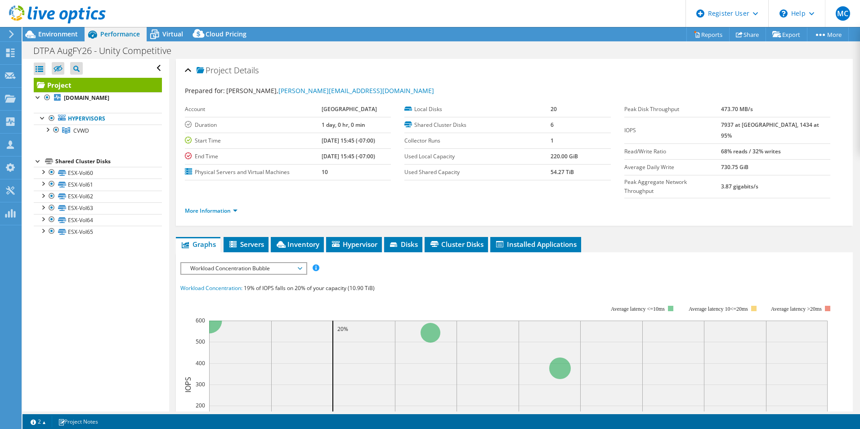
click at [211, 263] on span "Workload Concentration Bubble" at bounding box center [244, 268] width 116 height 11
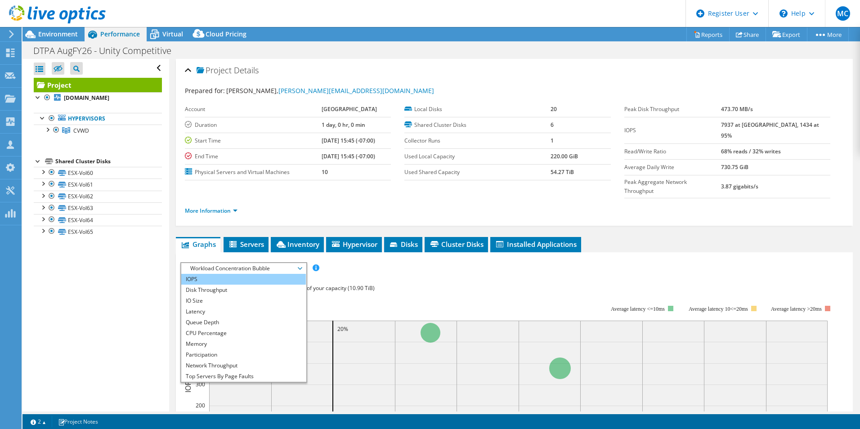
click at [213, 274] on li "IOPS" at bounding box center [243, 279] width 125 height 11
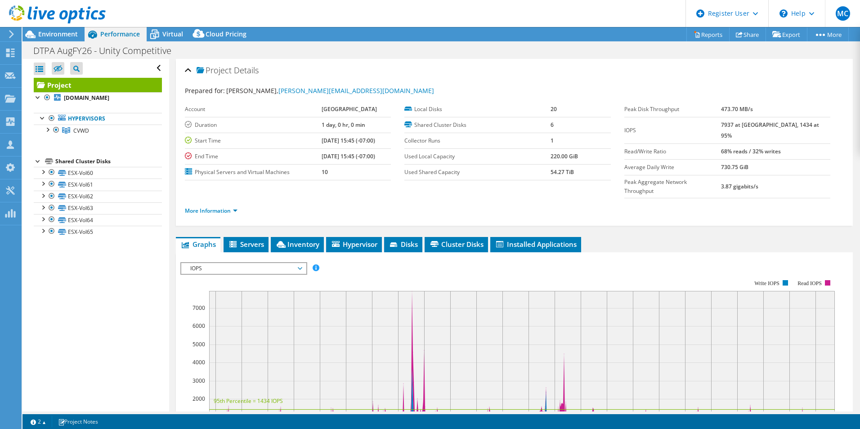
scroll to position [62, 0]
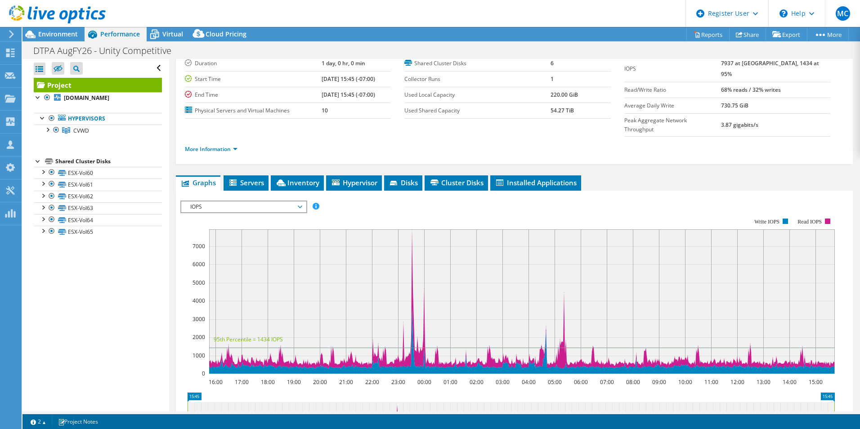
click at [283, 202] on span "IOPS" at bounding box center [244, 207] width 116 height 11
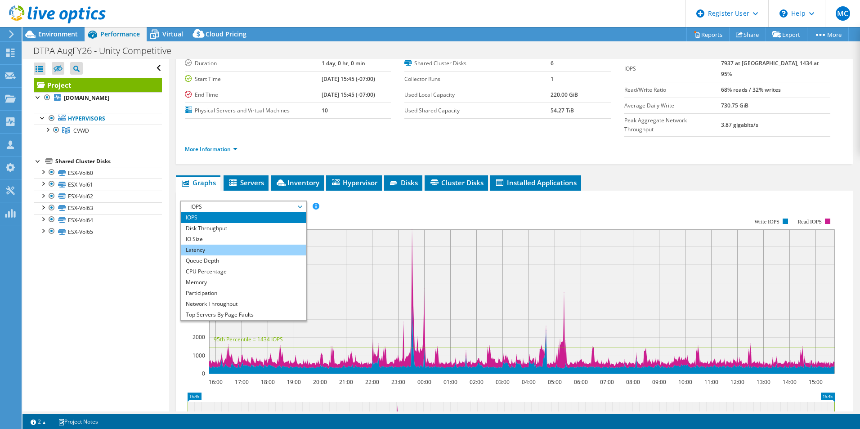
click at [230, 245] on li "Latency" at bounding box center [243, 250] width 125 height 11
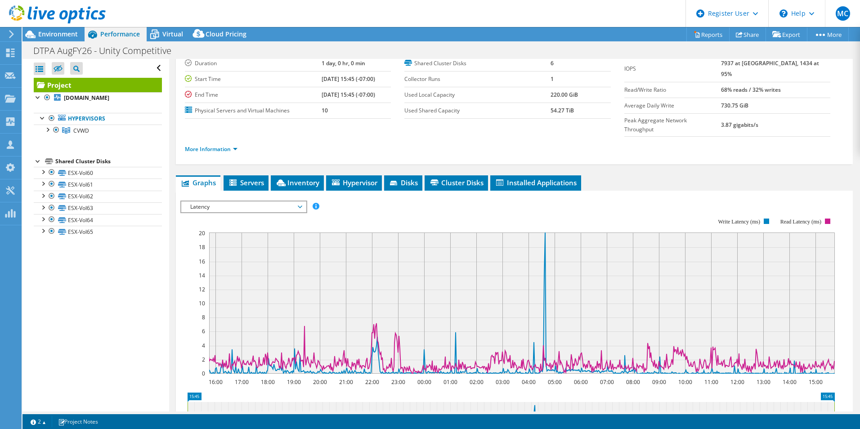
click at [257, 202] on span "Latency" at bounding box center [244, 207] width 116 height 11
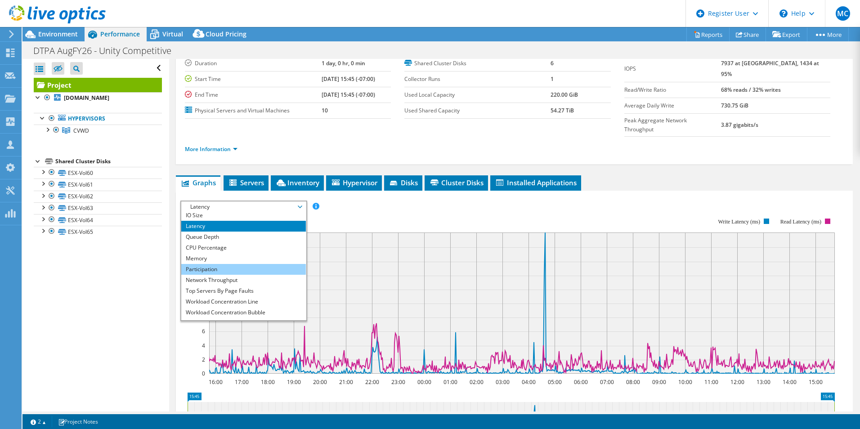
scroll to position [32, 0]
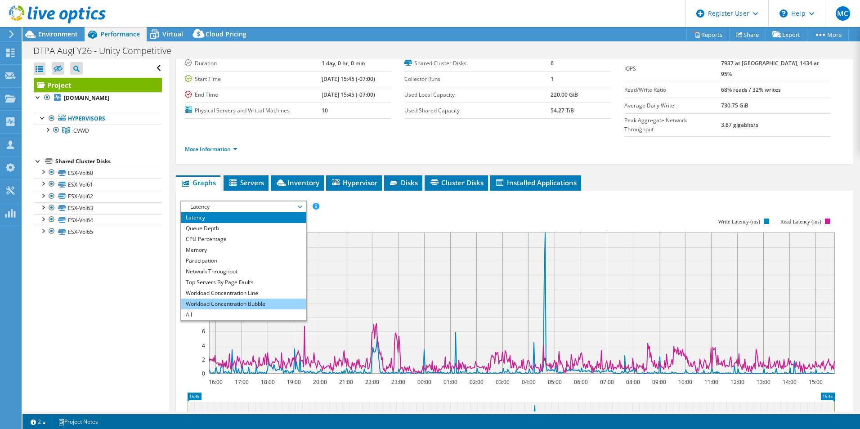
click at [220, 299] on li "Workload Concentration Bubble" at bounding box center [243, 304] width 125 height 11
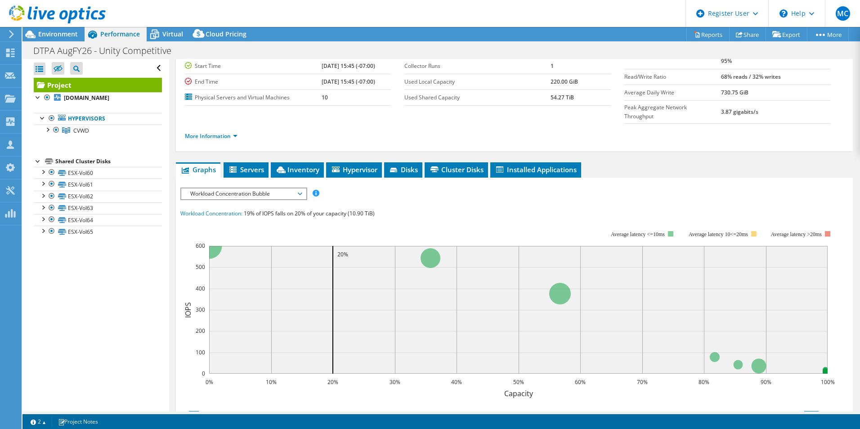
scroll to position [75, 0]
click at [240, 162] on li "Servers" at bounding box center [246, 169] width 45 height 15
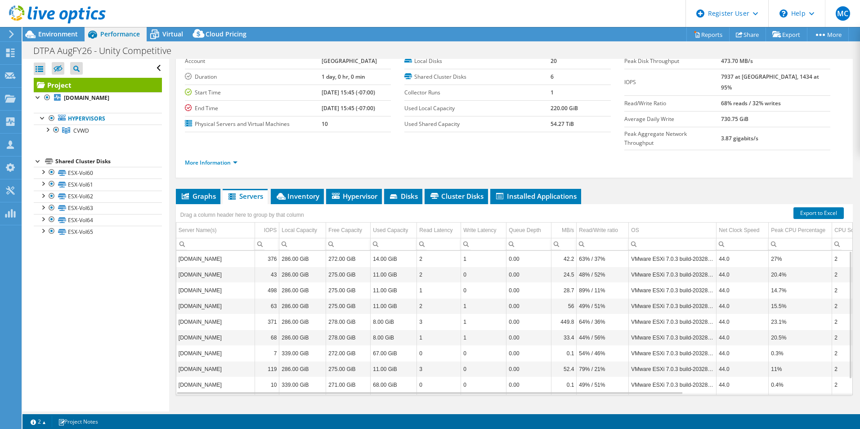
scroll to position [18, 0]
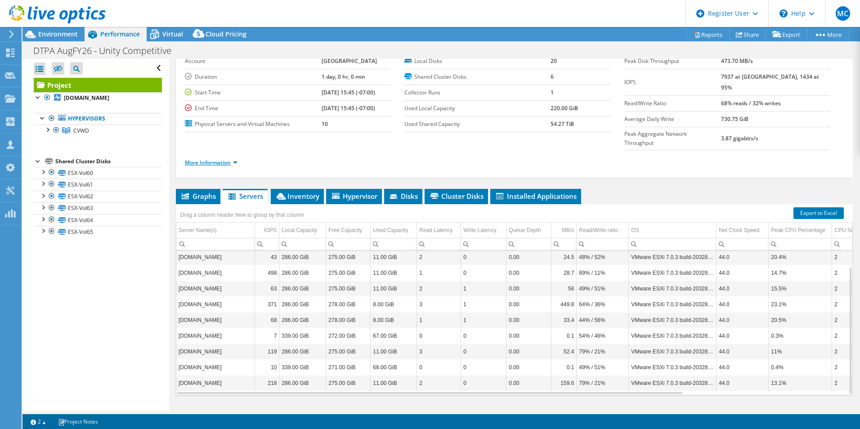
click at [220, 159] on link "More Information" at bounding box center [211, 163] width 53 height 8
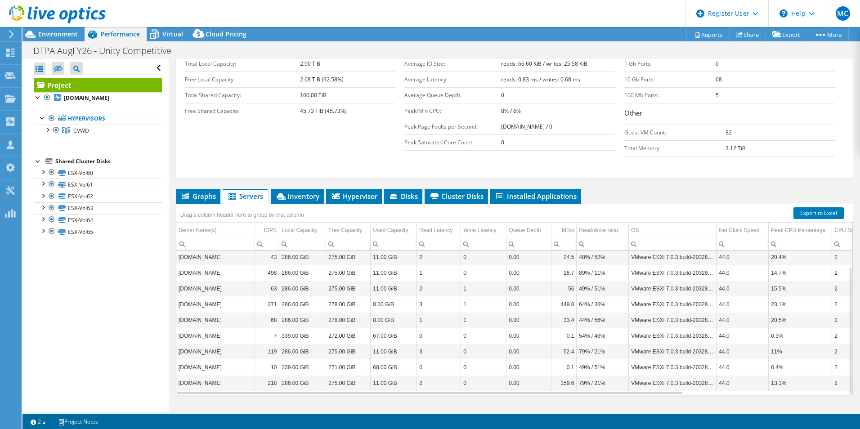
scroll to position [184, 0]
click at [293, 189] on li "Inventory" at bounding box center [297, 196] width 53 height 15
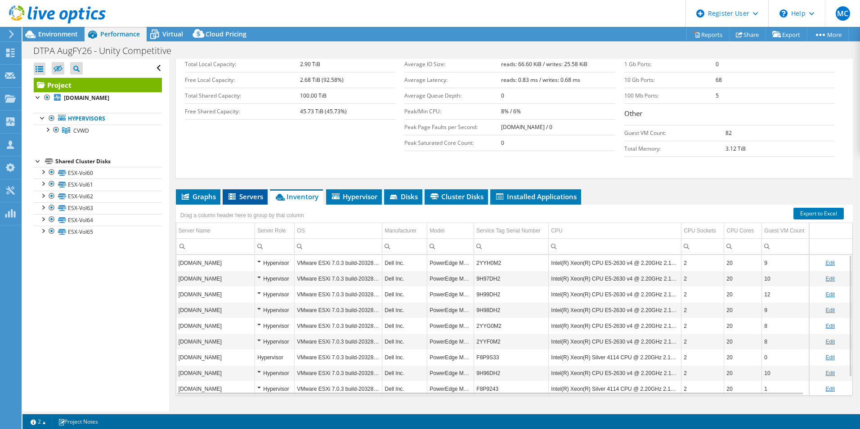
click at [248, 192] on span "Servers" at bounding box center [245, 196] width 36 height 9
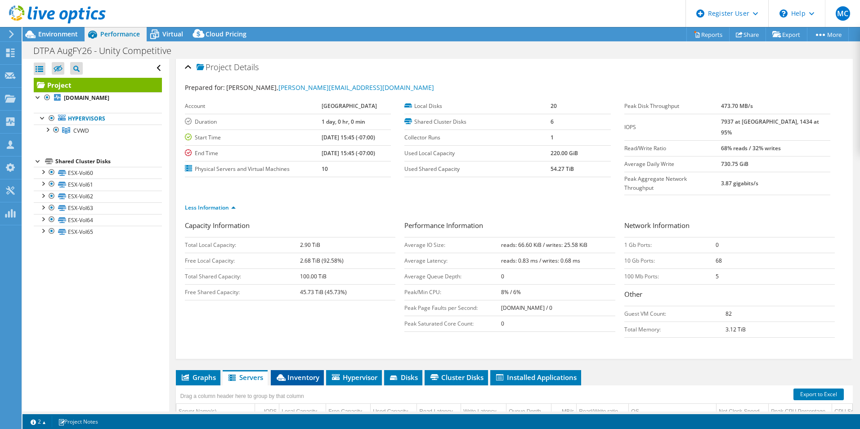
scroll to position [0, 0]
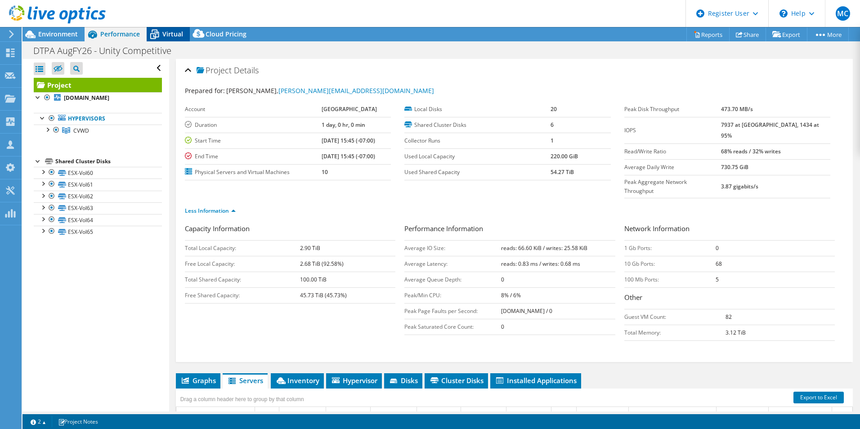
click at [167, 36] on span "Virtual" at bounding box center [172, 34] width 21 height 9
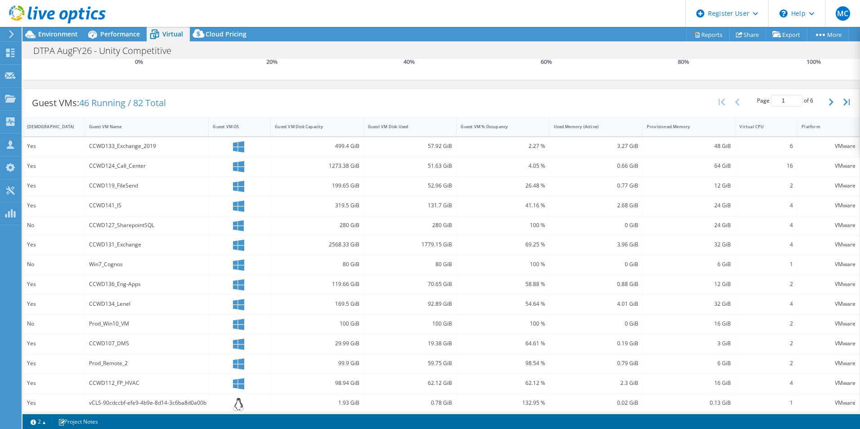
scroll to position [233, 0]
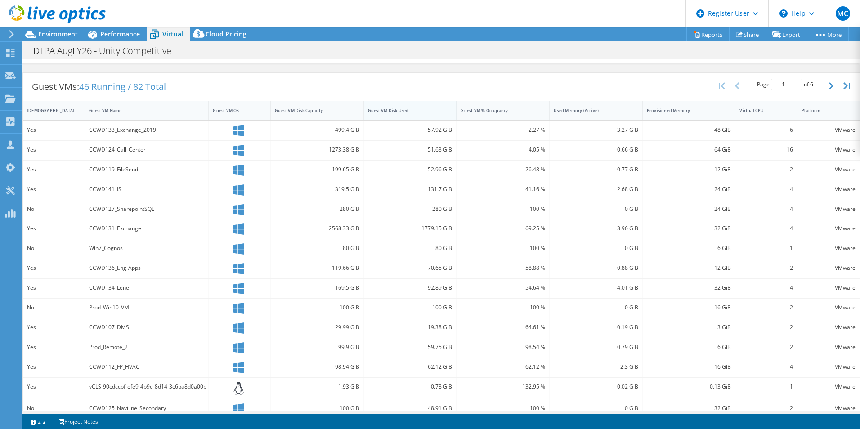
click at [432, 111] on div "Guest VM Disk Used" at bounding box center [405, 111] width 74 height 6
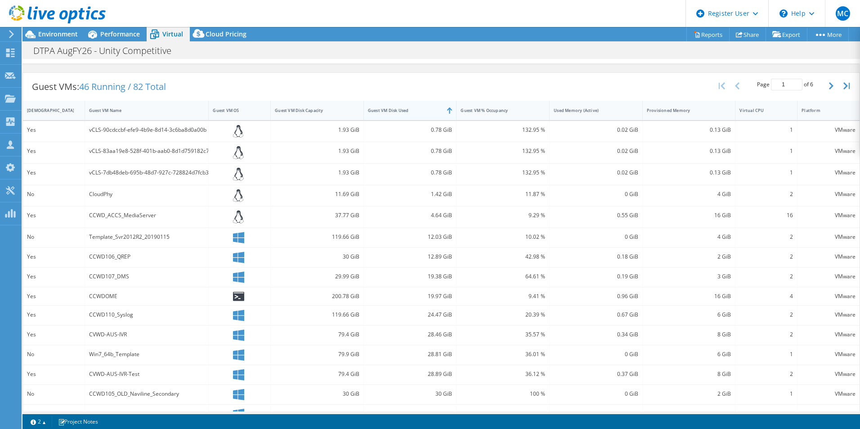
click at [430, 111] on div "Guest VM Disk Used" at bounding box center [405, 111] width 74 height 6
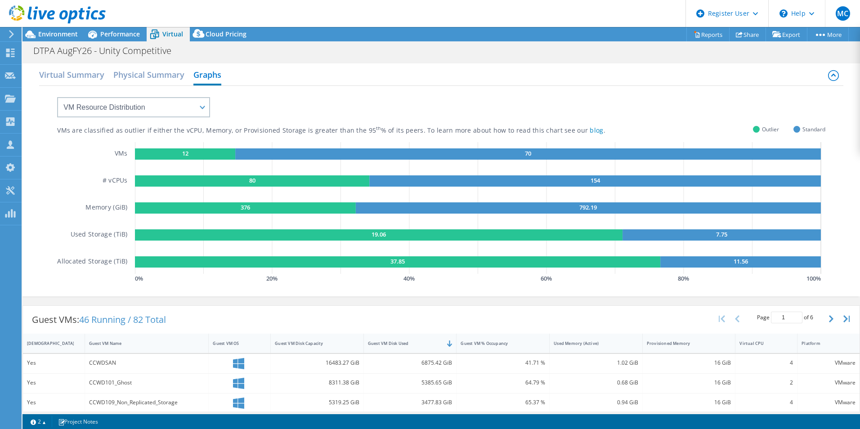
scroll to position [0, 0]
click at [112, 32] on span "Performance" at bounding box center [120, 34] width 40 height 9
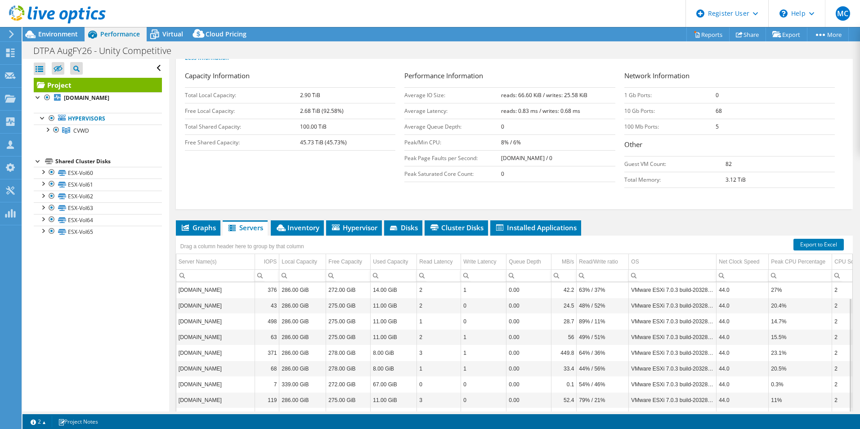
scroll to position [181, 0]
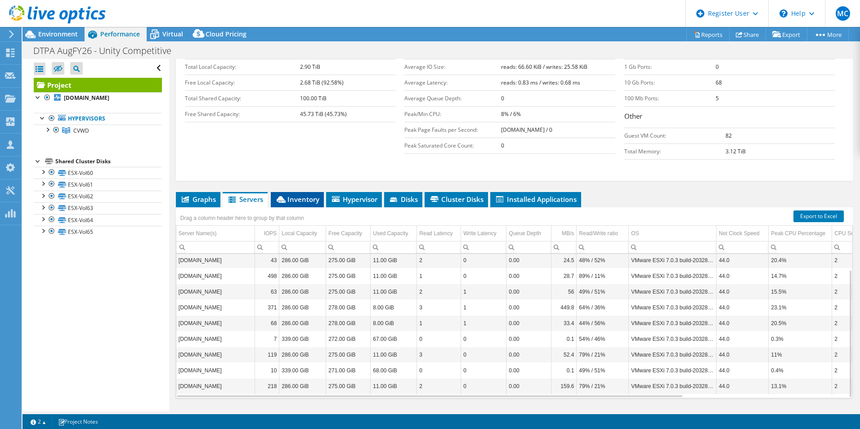
click at [288, 195] on span "Inventory" at bounding box center [297, 199] width 44 height 9
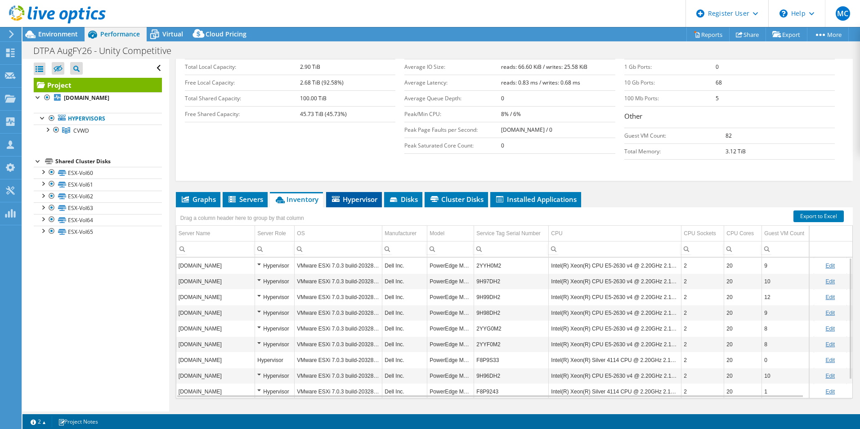
click at [343, 195] on span "Hypervisor" at bounding box center [354, 199] width 47 height 9
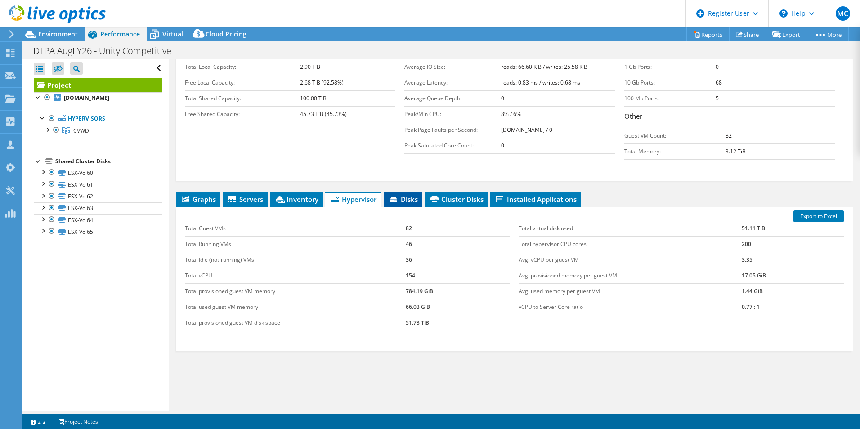
click at [409, 195] on span "Disks" at bounding box center [403, 199] width 29 height 9
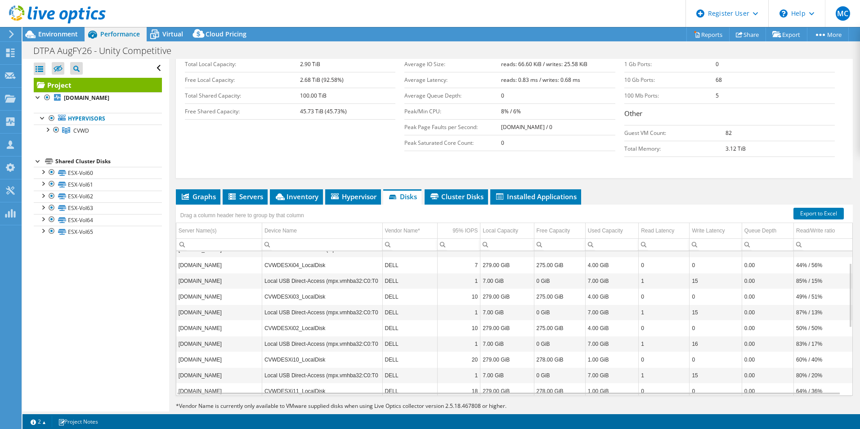
scroll to position [26, 0]
click at [447, 192] on span "Cluster Disks" at bounding box center [456, 196] width 54 height 9
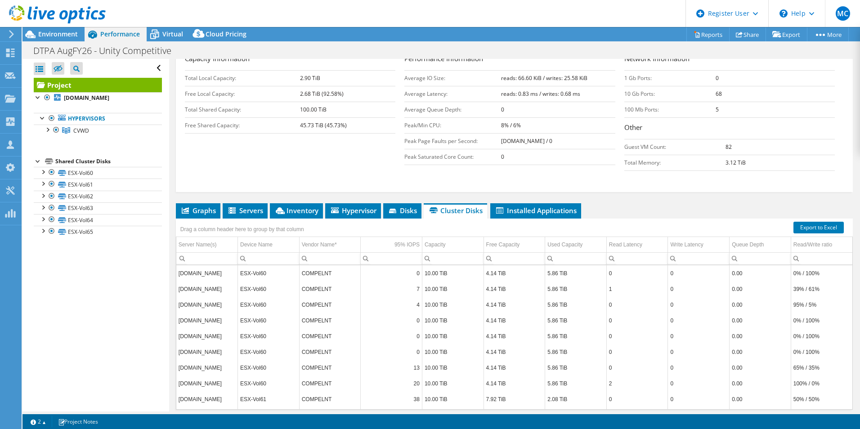
scroll to position [170, 0]
drag, startPoint x: 301, startPoint y: 254, endPoint x: 331, endPoint y: 259, distance: 30.1
click at [331, 266] on td "COMPELNT" at bounding box center [330, 274] width 62 height 16
click at [316, 266] on td "COMPELNT" at bounding box center [330, 274] width 62 height 16
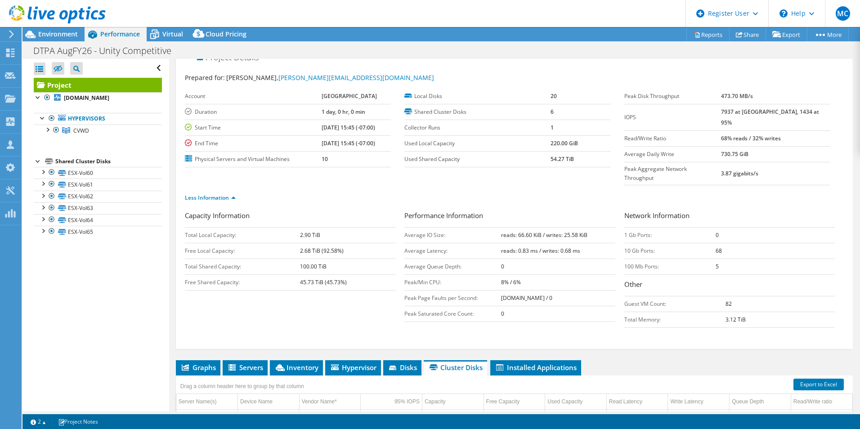
scroll to position [0, 0]
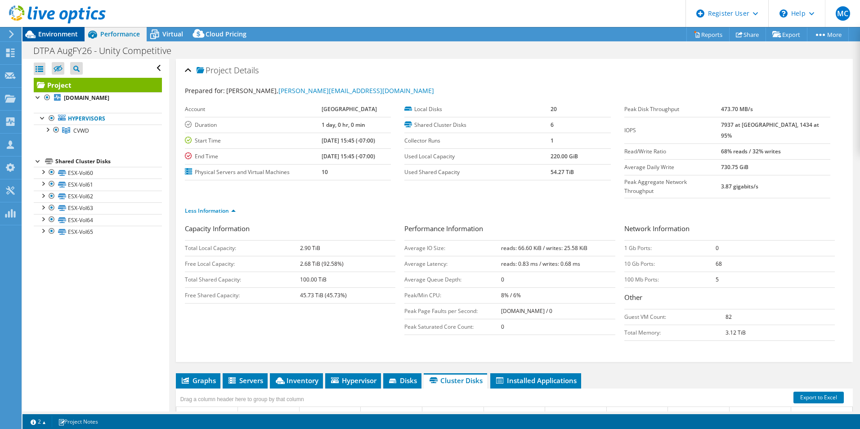
click at [48, 35] on span "Environment" at bounding box center [58, 34] width 40 height 9
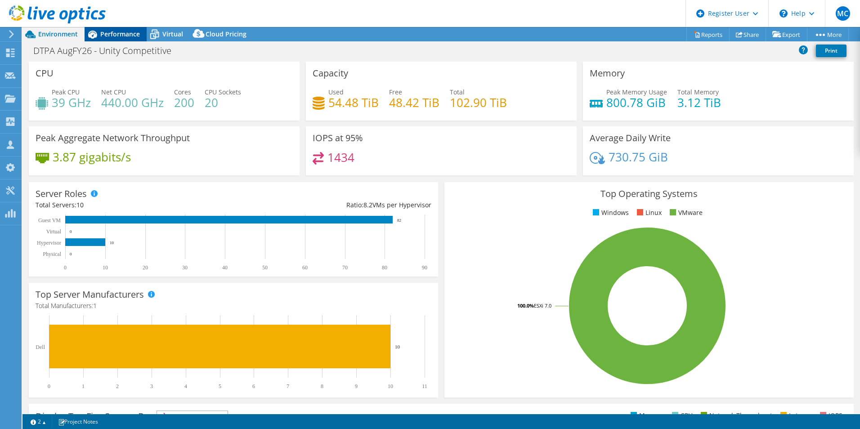
click at [106, 34] on span "Performance" at bounding box center [120, 34] width 40 height 9
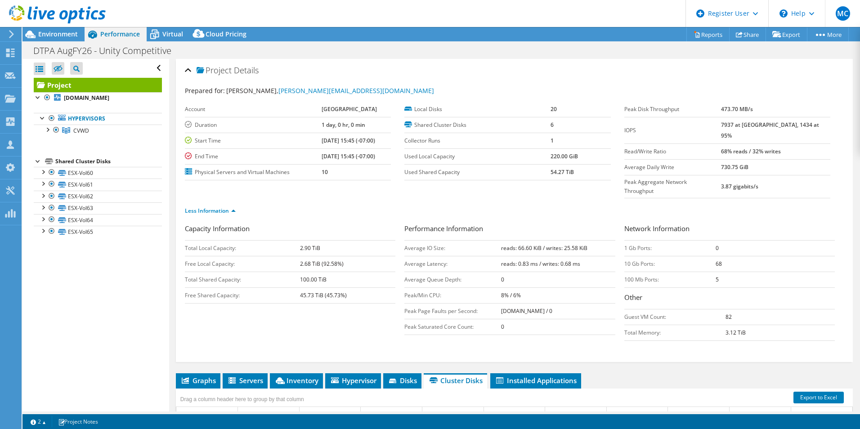
click at [588, 80] on div "Project Details" at bounding box center [514, 70] width 659 height 19
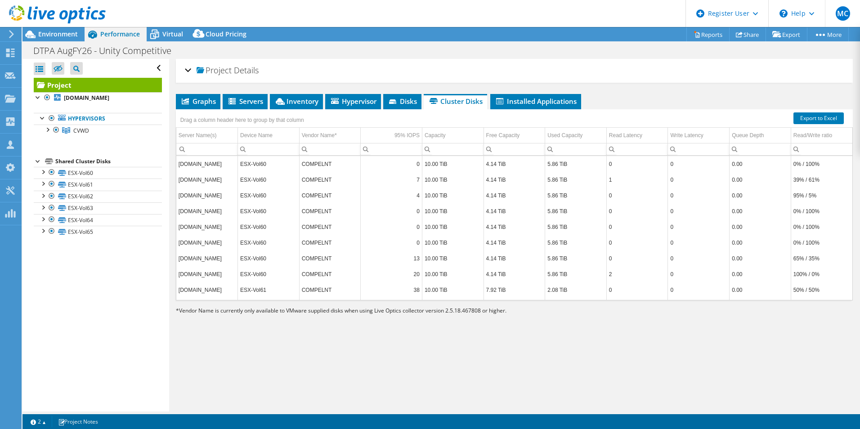
click at [685, 86] on div "Project Details Prepared for: Mike Bogin, mikebo@cvwdwater.com Account City of …" at bounding box center [514, 235] width 691 height 353
click at [324, 167] on td "COMPELNT" at bounding box center [330, 164] width 62 height 16
click at [325, 162] on td "COMPELNT" at bounding box center [330, 164] width 62 height 16
drag, startPoint x: 299, startPoint y: 160, endPoint x: 329, endPoint y: 164, distance: 29.9
click at [329, 164] on td "COMPELNT" at bounding box center [330, 164] width 62 height 16
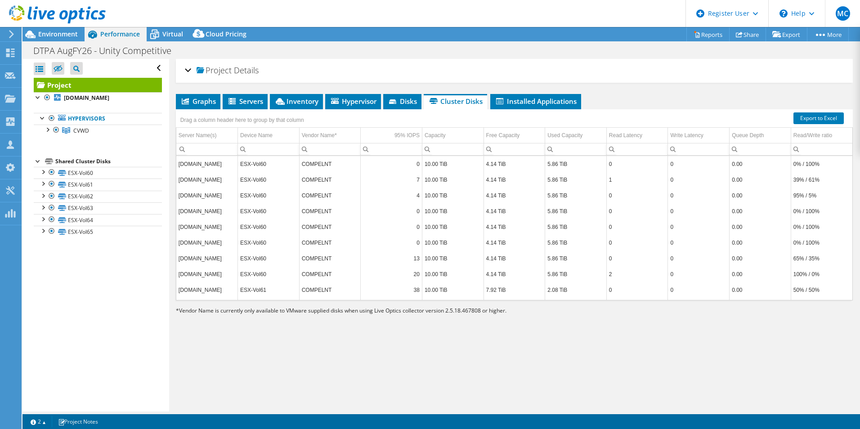
drag, startPoint x: 682, startPoint y: 90, endPoint x: 677, endPoint y: 90, distance: 5.0
click at [682, 90] on div "Project Details Prepared for: Mike Bogin, mikebo@cvwdwater.com Account City of …" at bounding box center [514, 235] width 691 height 353
click at [359, 101] on span "Hypervisor" at bounding box center [353, 101] width 47 height 9
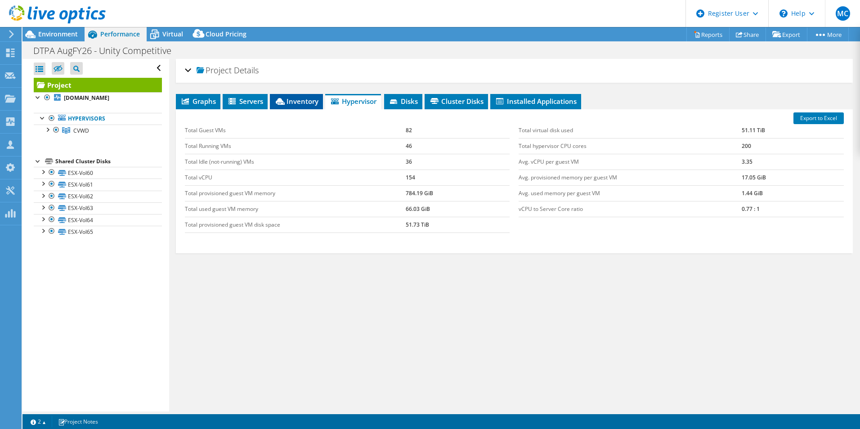
click at [298, 99] on span "Inventory" at bounding box center [297, 101] width 44 height 9
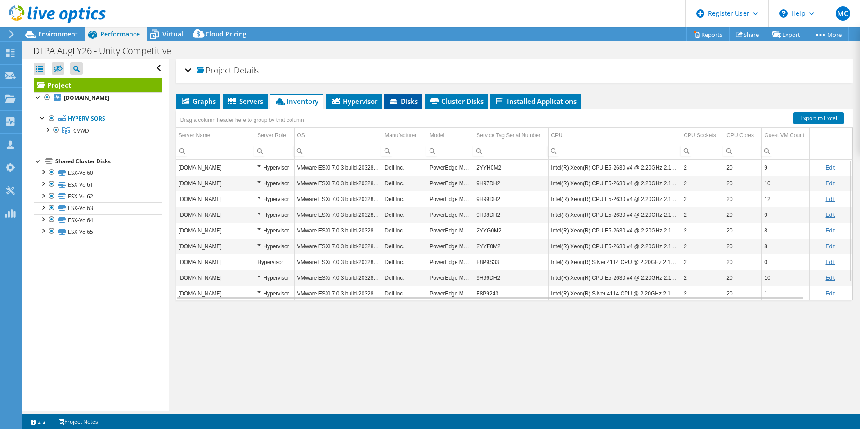
click at [405, 99] on span "Disks" at bounding box center [403, 101] width 29 height 9
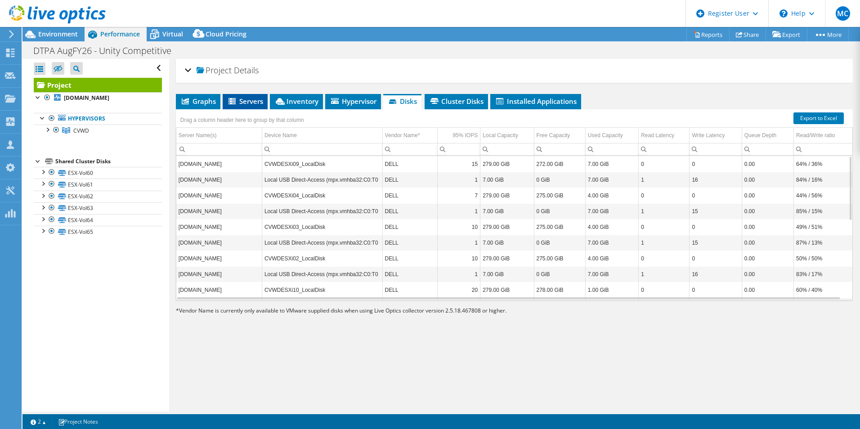
click at [252, 98] on span "Servers" at bounding box center [245, 101] width 36 height 9
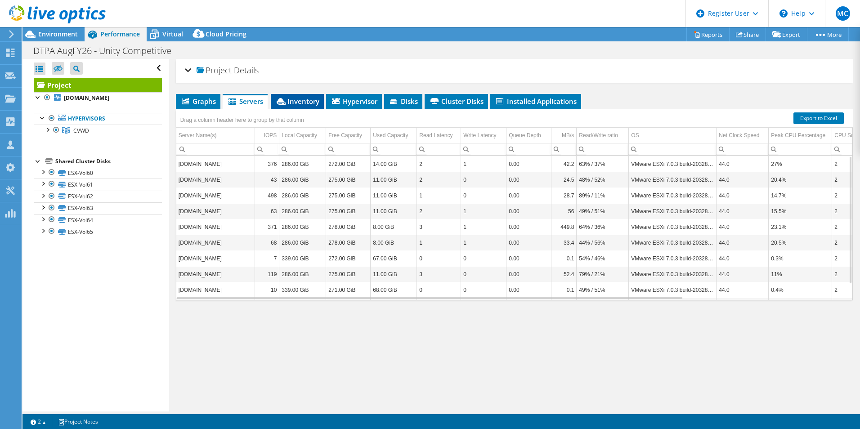
click at [296, 100] on span "Inventory" at bounding box center [297, 101] width 44 height 9
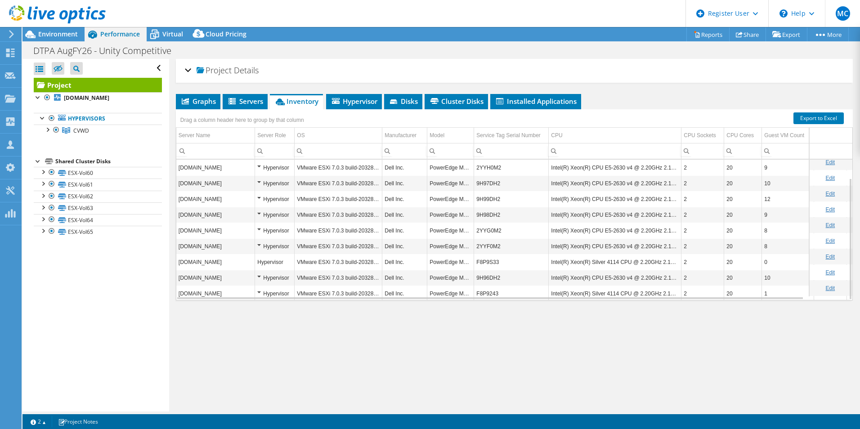
scroll to position [21, 0]
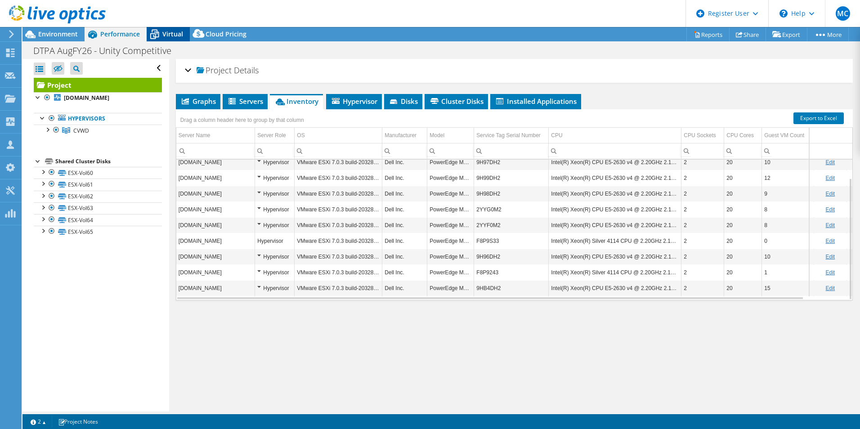
click at [163, 34] on span "Virtual" at bounding box center [172, 34] width 21 height 9
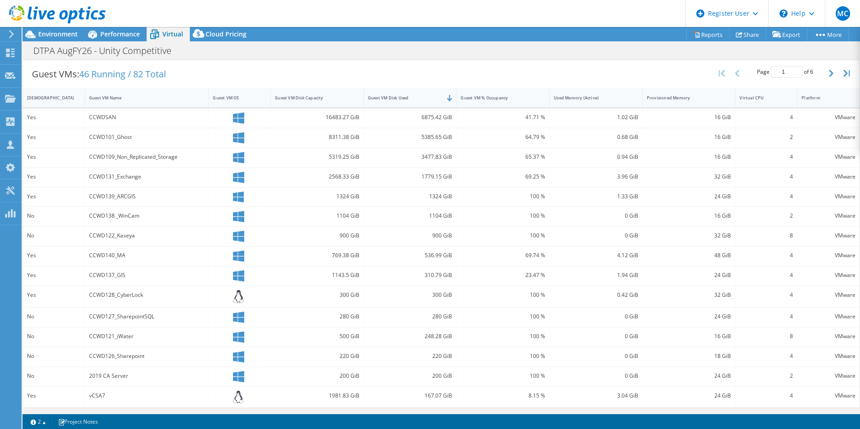
scroll to position [247, 0]
click at [830, 74] on button "button" at bounding box center [832, 72] width 15 height 17
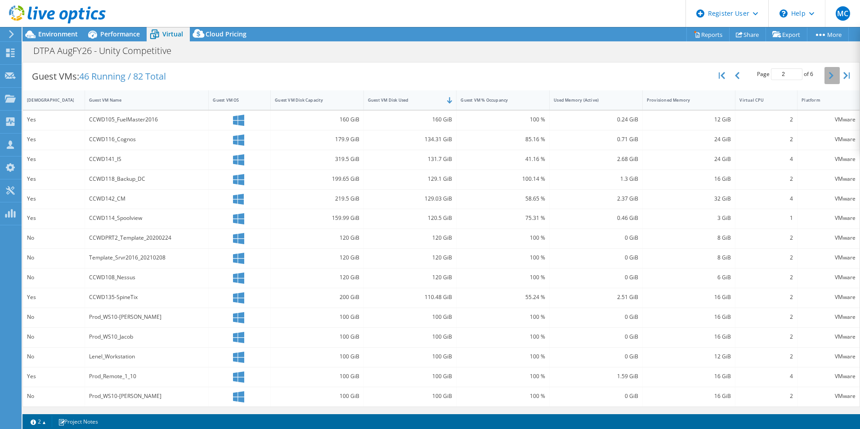
scroll to position [243, 0]
click at [829, 75] on icon "button" at bounding box center [831, 75] width 5 height 7
click at [829, 75] on icon "button" at bounding box center [831, 73] width 5 height 7
click at [825, 78] on button "button" at bounding box center [832, 75] width 15 height 17
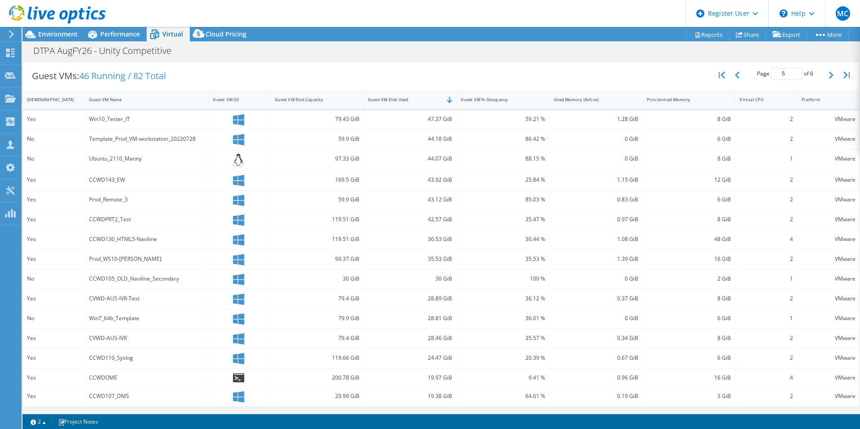
click at [235, 379] on icon at bounding box center [238, 378] width 11 height 9
click at [825, 76] on button "button" at bounding box center [832, 75] width 15 height 17
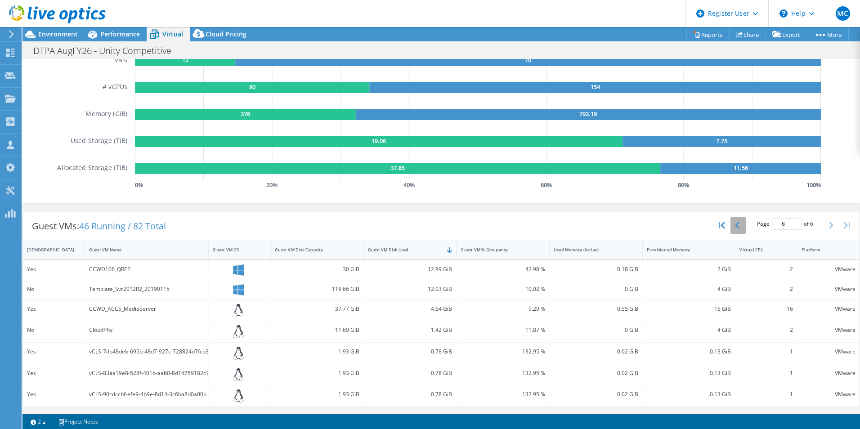
click at [731, 220] on button "button" at bounding box center [738, 225] width 15 height 17
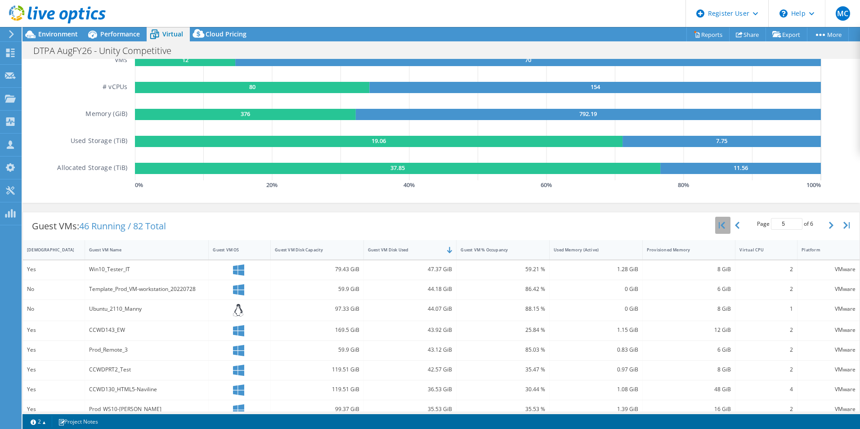
click at [719, 222] on icon "button" at bounding box center [722, 225] width 6 height 7
type input "1"
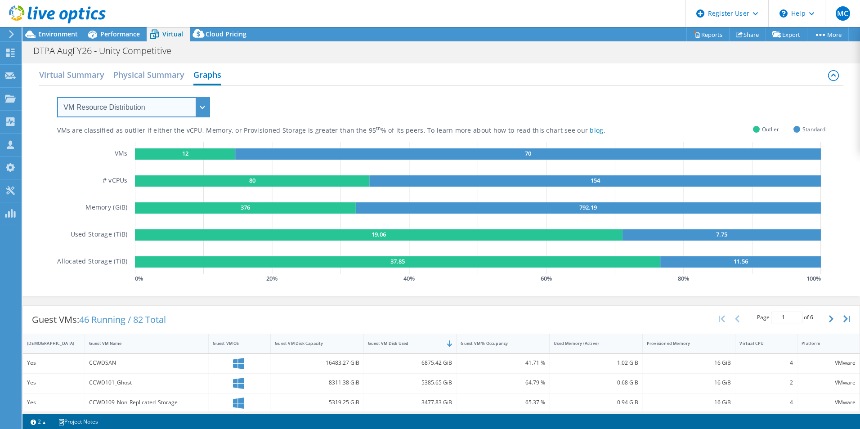
click at [203, 117] on select "VM Resource Distribution Provisioning Contrast Over Provisioning" at bounding box center [133, 107] width 153 height 20
click at [57, 97] on select "VM Resource Distribution Provisioning Contrast Over Provisioning" at bounding box center [133, 107] width 153 height 20
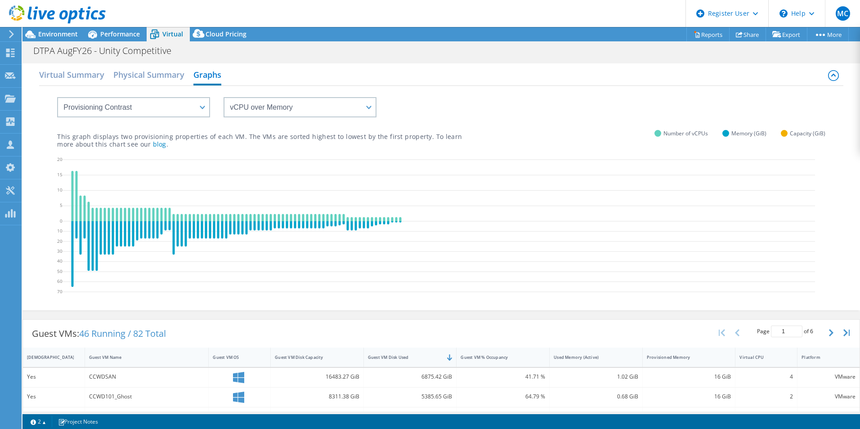
click at [198, 117] on div "This graph displays two provisioning properties of each VM. The VMs are sorted …" at bounding box center [441, 132] width 769 height 31
click at [198, 113] on select "VM Resource Distribution Provisioning Contrast Over Provisioning" at bounding box center [133, 107] width 153 height 20
select select "Over Provisioning"
click at [57, 97] on select "VM Resource Distribution Provisioning Contrast Over Provisioning" at bounding box center [133, 107] width 153 height 20
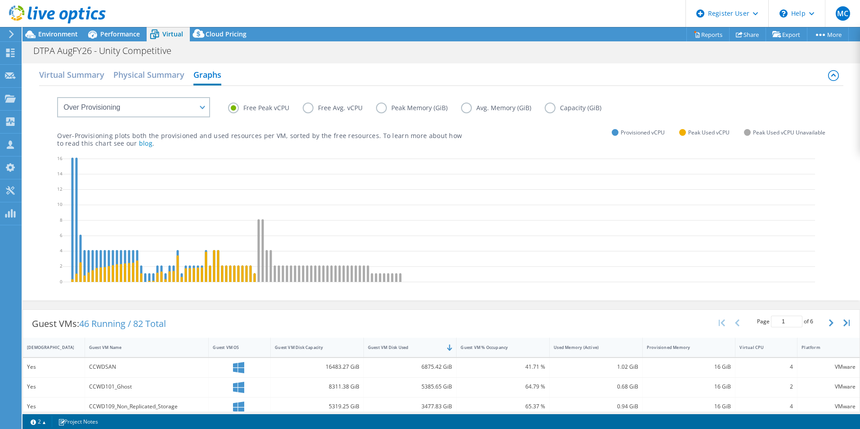
click at [395, 76] on div "Virtual Summary Physical Summary Graphs" at bounding box center [441, 76] width 805 height 20
click at [418, 70] on div "Virtual Summary Physical Summary Graphs" at bounding box center [441, 76] width 805 height 20
click at [211, 31] on span "Cloud Pricing" at bounding box center [226, 34] width 41 height 9
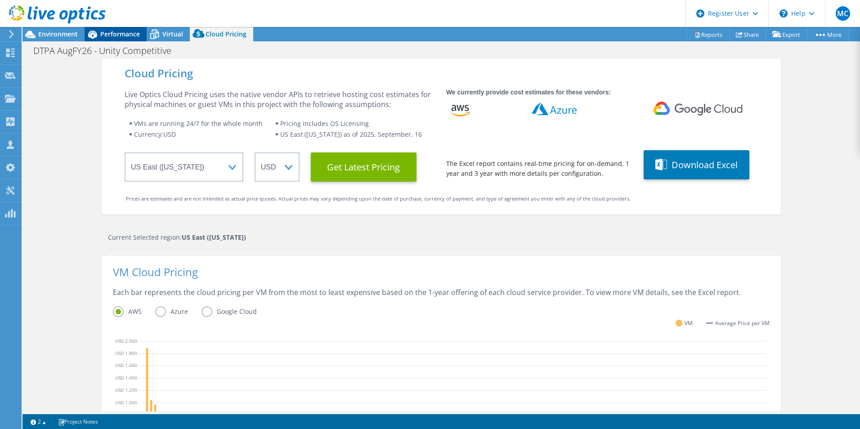
click at [117, 34] on span "Performance" at bounding box center [120, 34] width 40 height 9
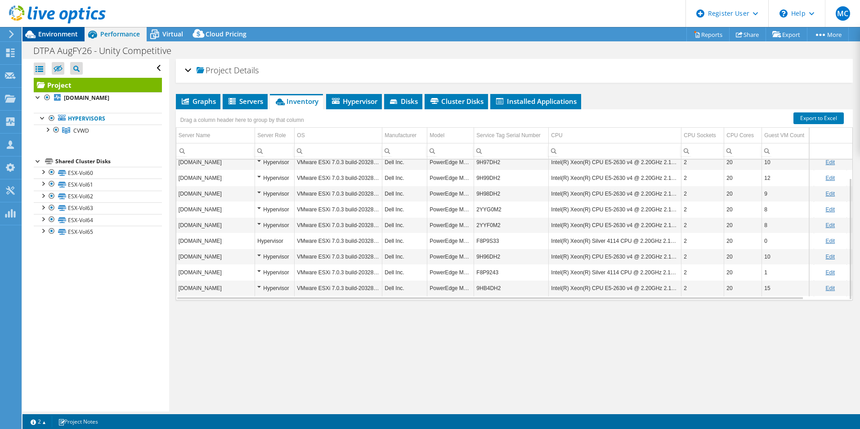
click at [64, 37] on span "Environment" at bounding box center [58, 34] width 40 height 9
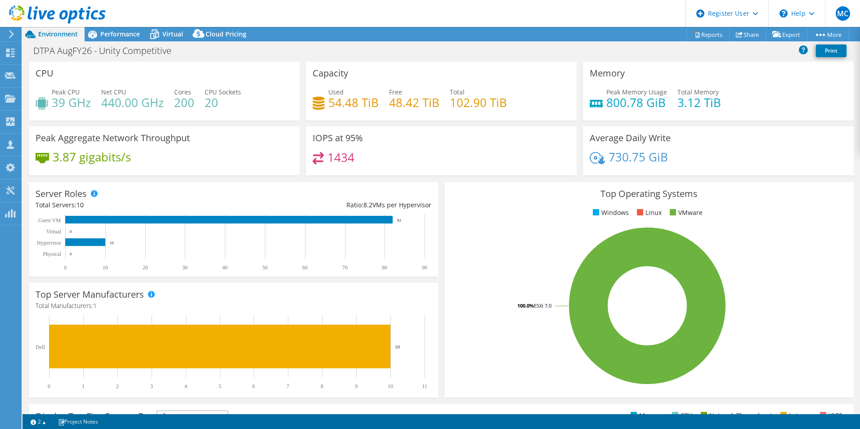
click at [262, 77] on div "CPU Peak CPU 39 GHz Net CPU 440.00 GHz Cores 200 CPU Sockets 20" at bounding box center [164, 91] width 271 height 59
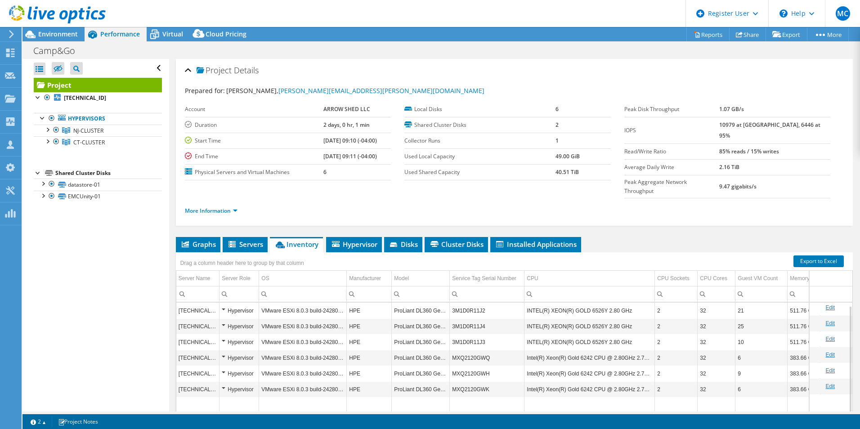
select select "USEast"
select select "USD"
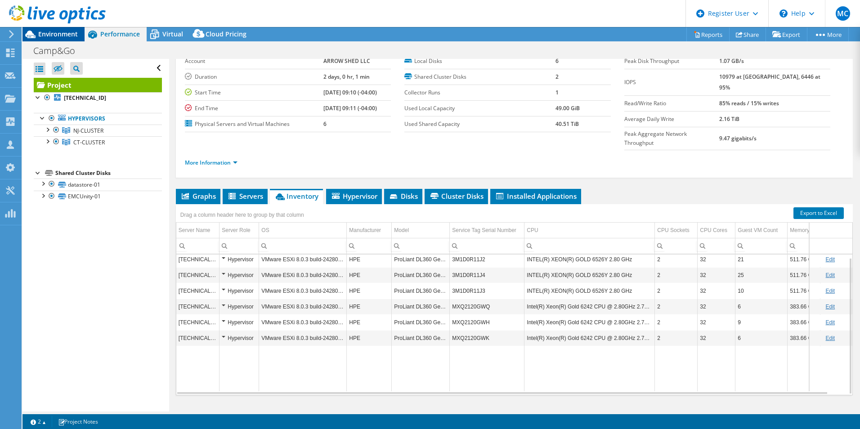
click at [45, 31] on span "Environment" at bounding box center [58, 34] width 40 height 9
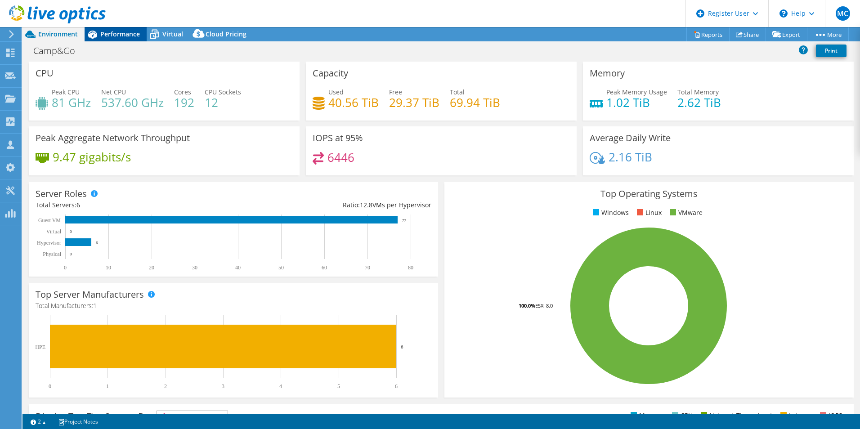
click at [117, 32] on span "Performance" at bounding box center [120, 34] width 40 height 9
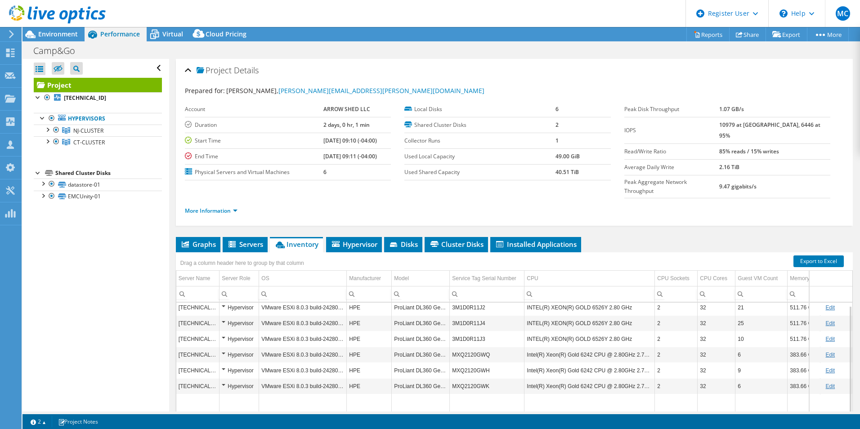
scroll to position [0, 0]
